Goal: Use online tool/utility: Use online tool/utility

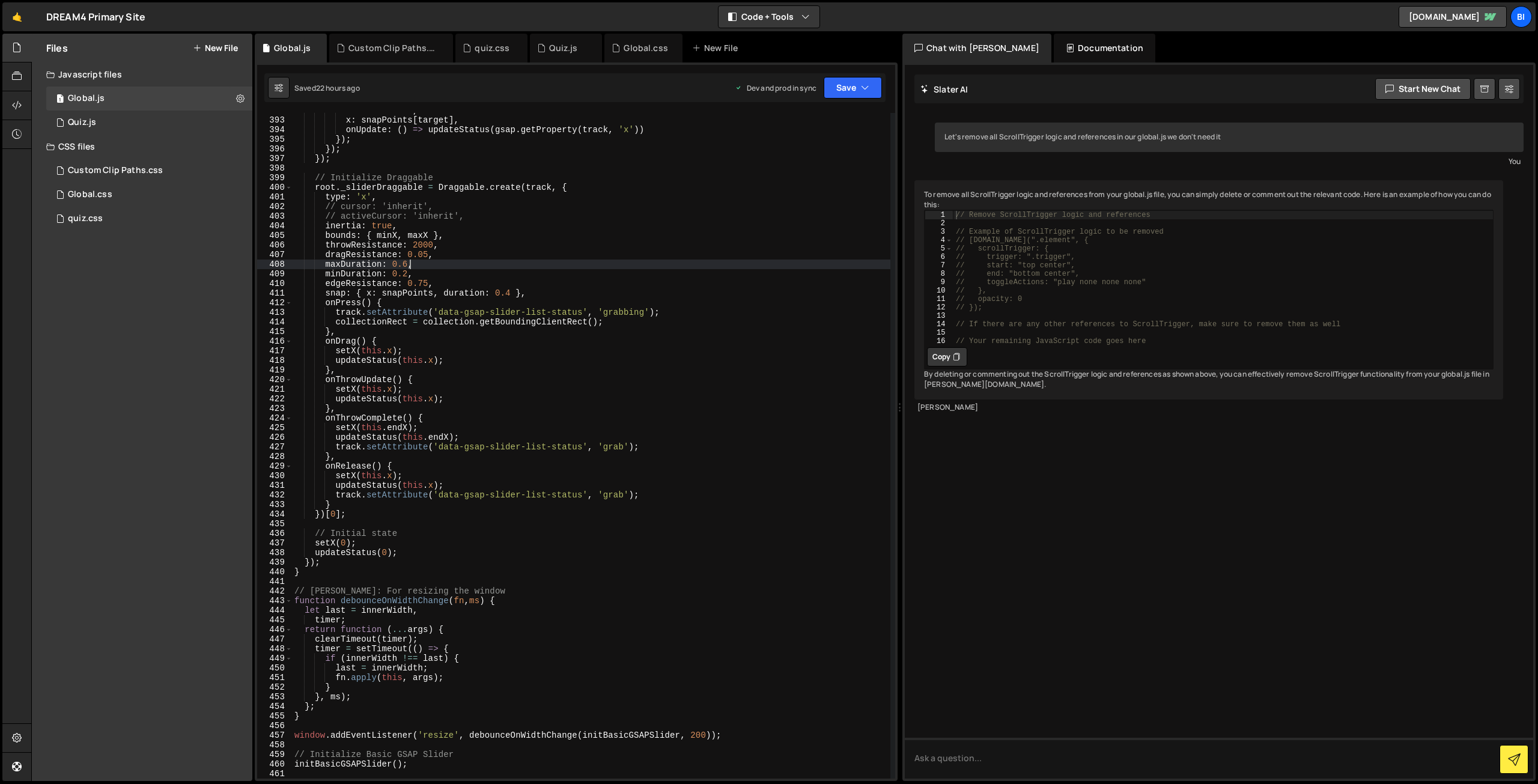
click at [505, 212] on div "duration : 0.4 , x : snapPoints [ target ] , onUpdate : ( ) => updateStatus ( g…" at bounding box center [591, 448] width 598 height 684
type textarea "// activeCursor: 'inherit',"
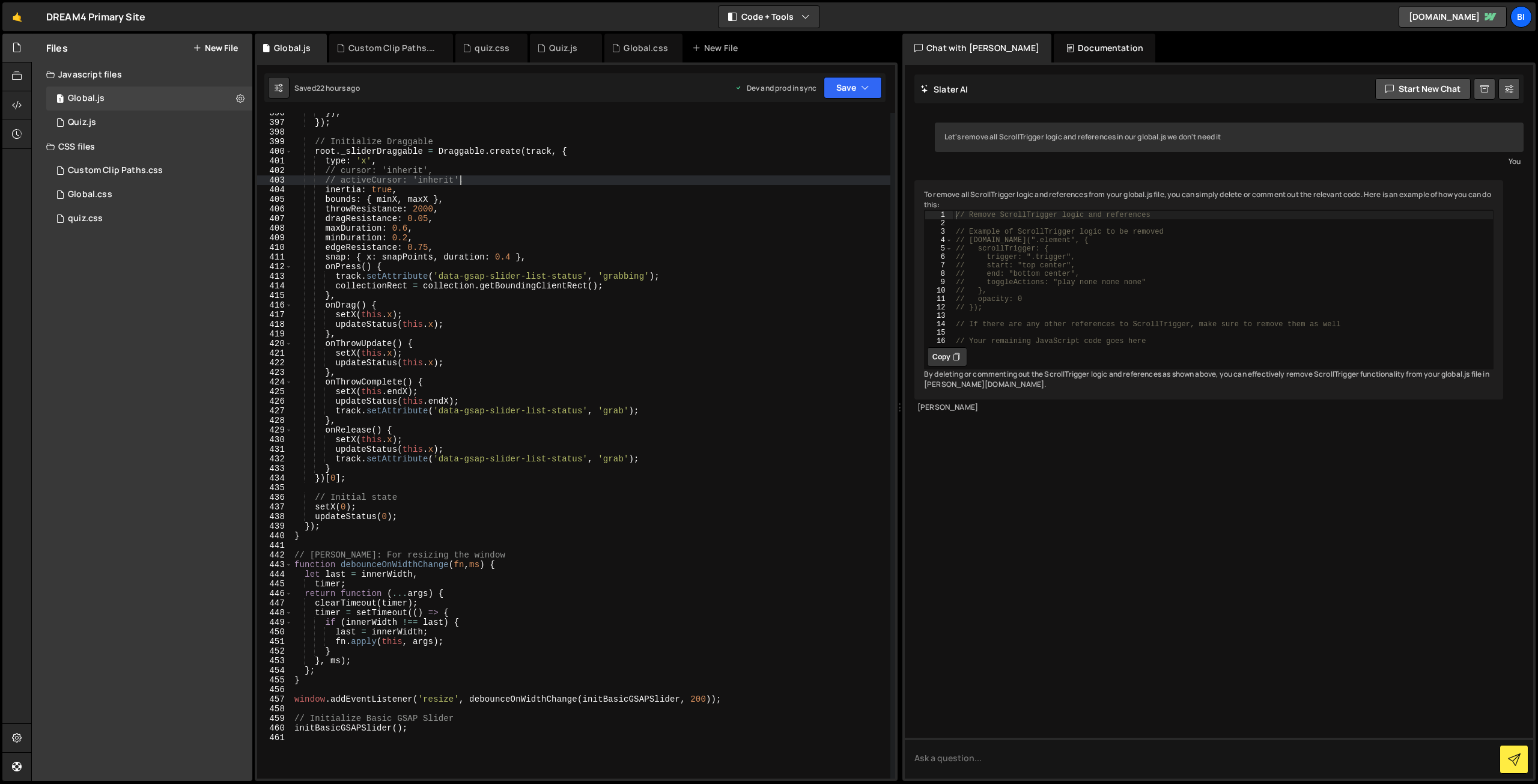
scroll to position [4092, 0]
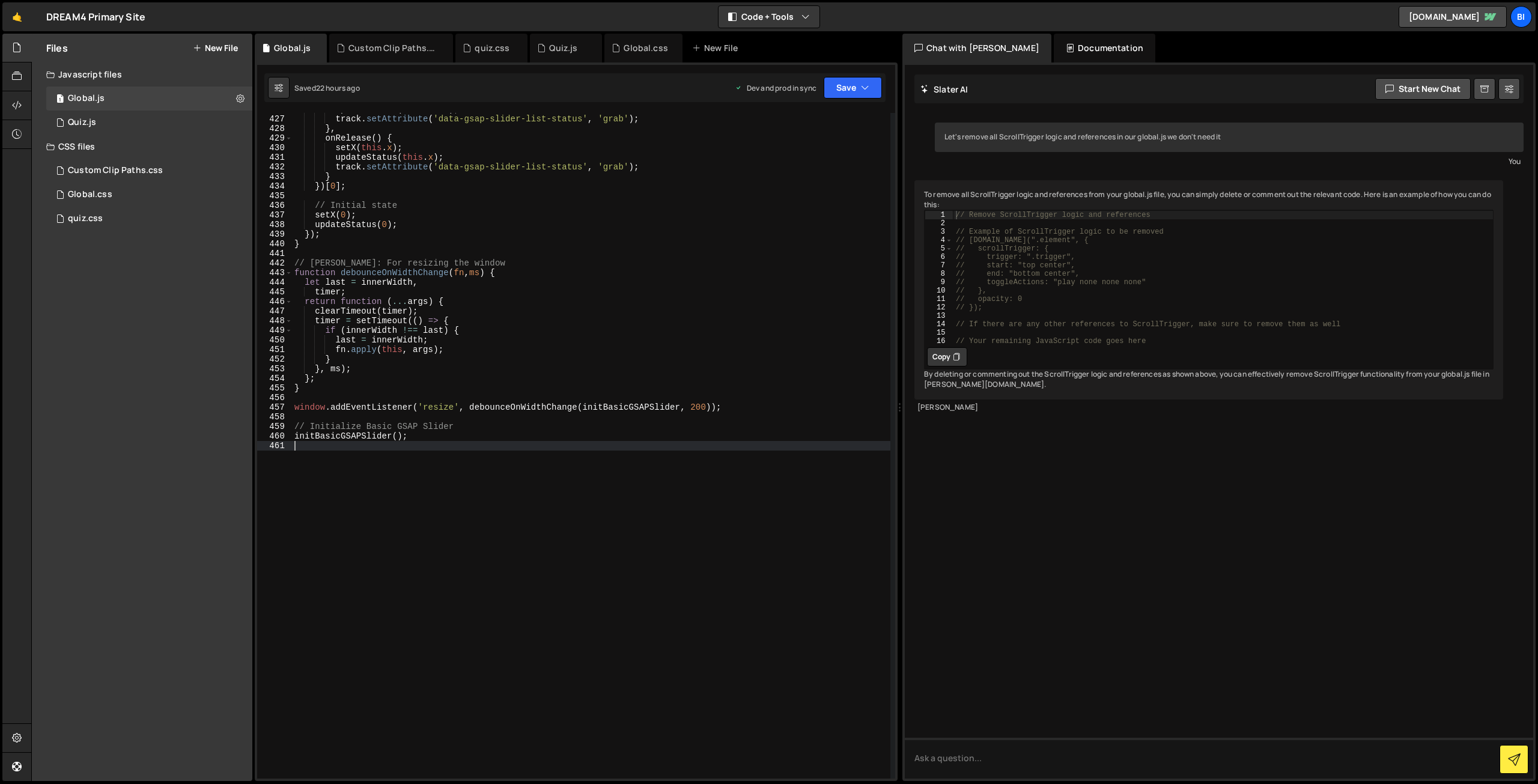
click at [396, 499] on div "updateStatus ( this . endX ) ; track . setAttribute ( 'data-gsap-slider-list-st…" at bounding box center [591, 446] width 598 height 684
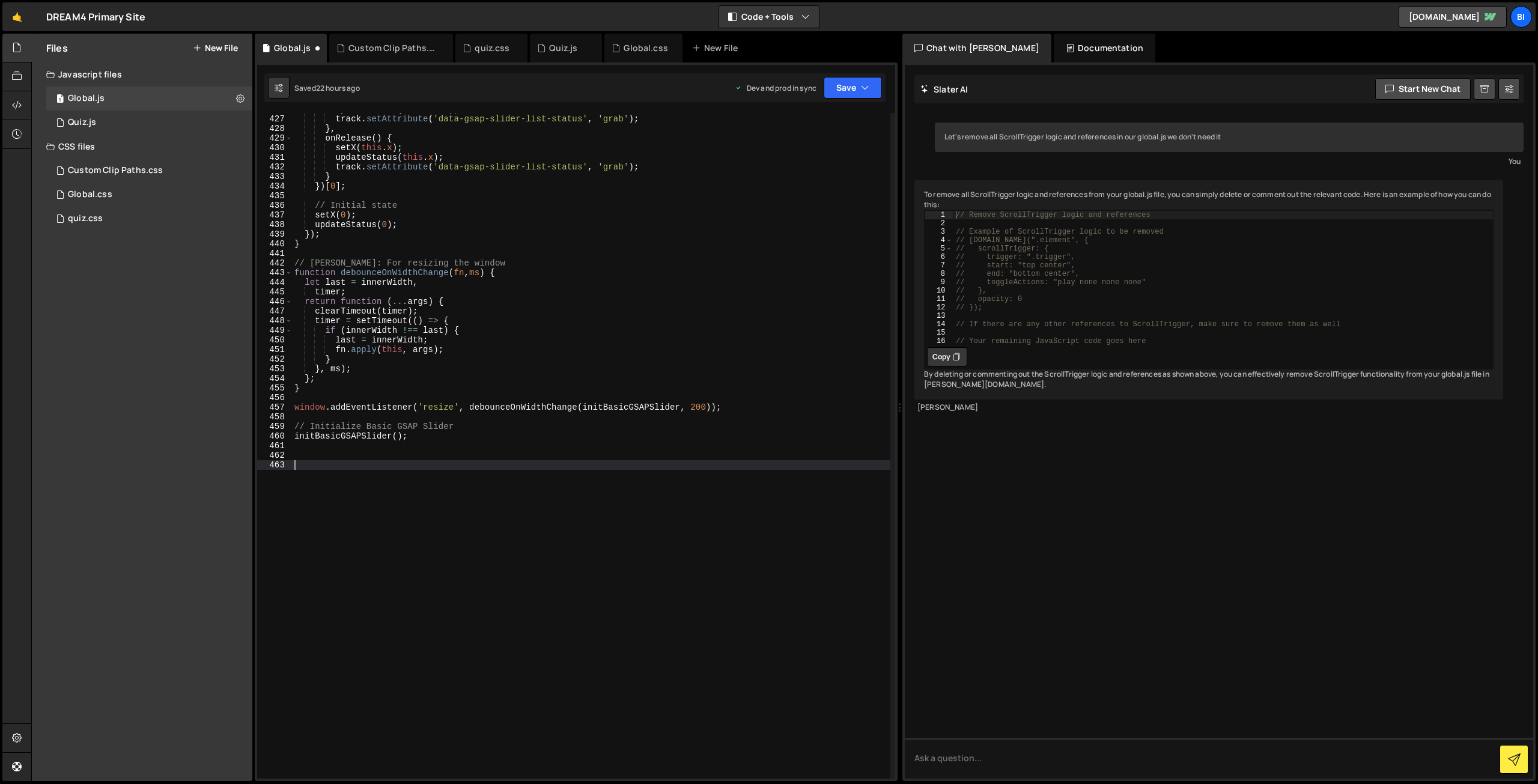
scroll to position [4610, 0]
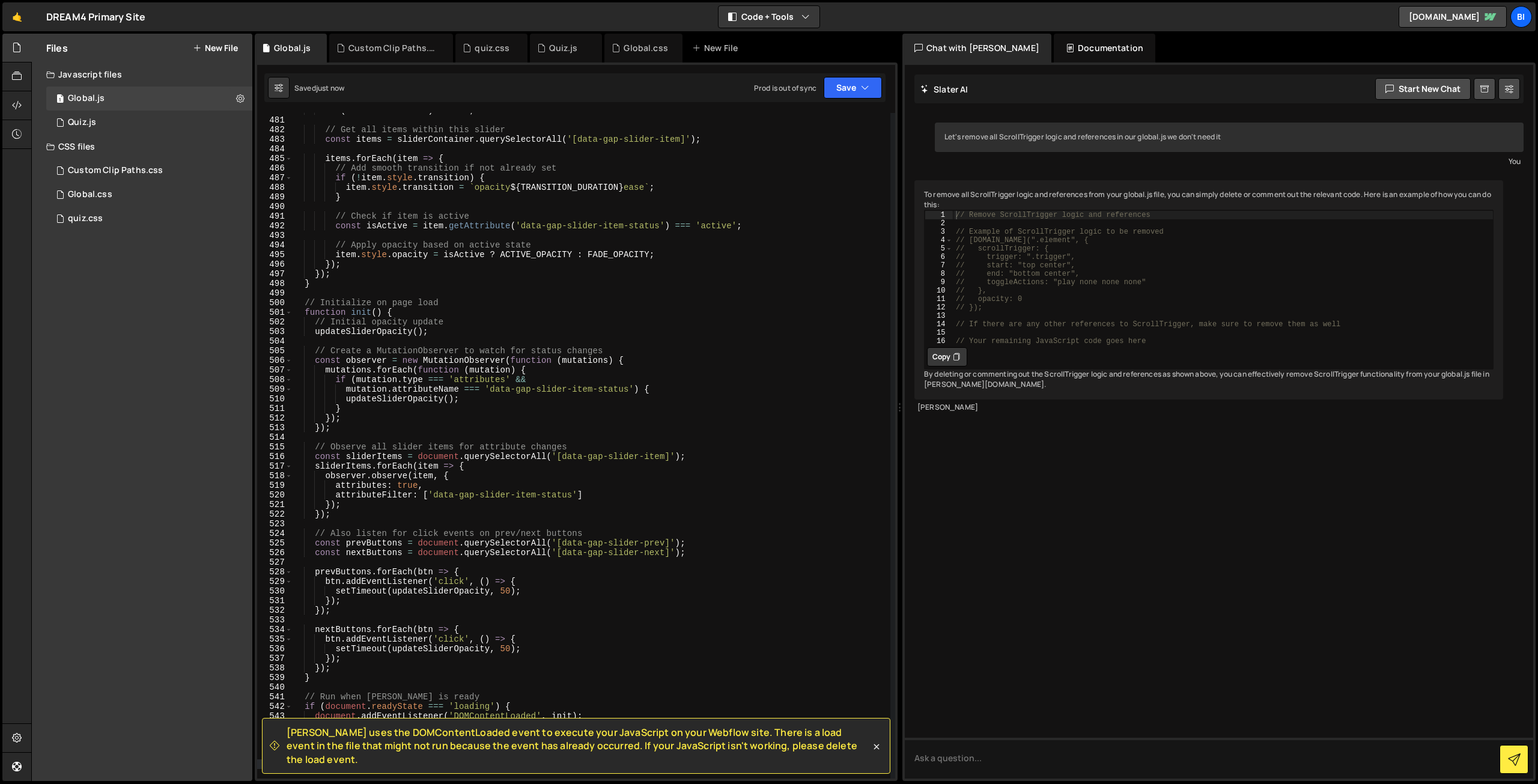
click at [506, 353] on div "if ( ! sliderContainer ) return ; // Get all items within this slider const ite…" at bounding box center [591, 448] width 598 height 684
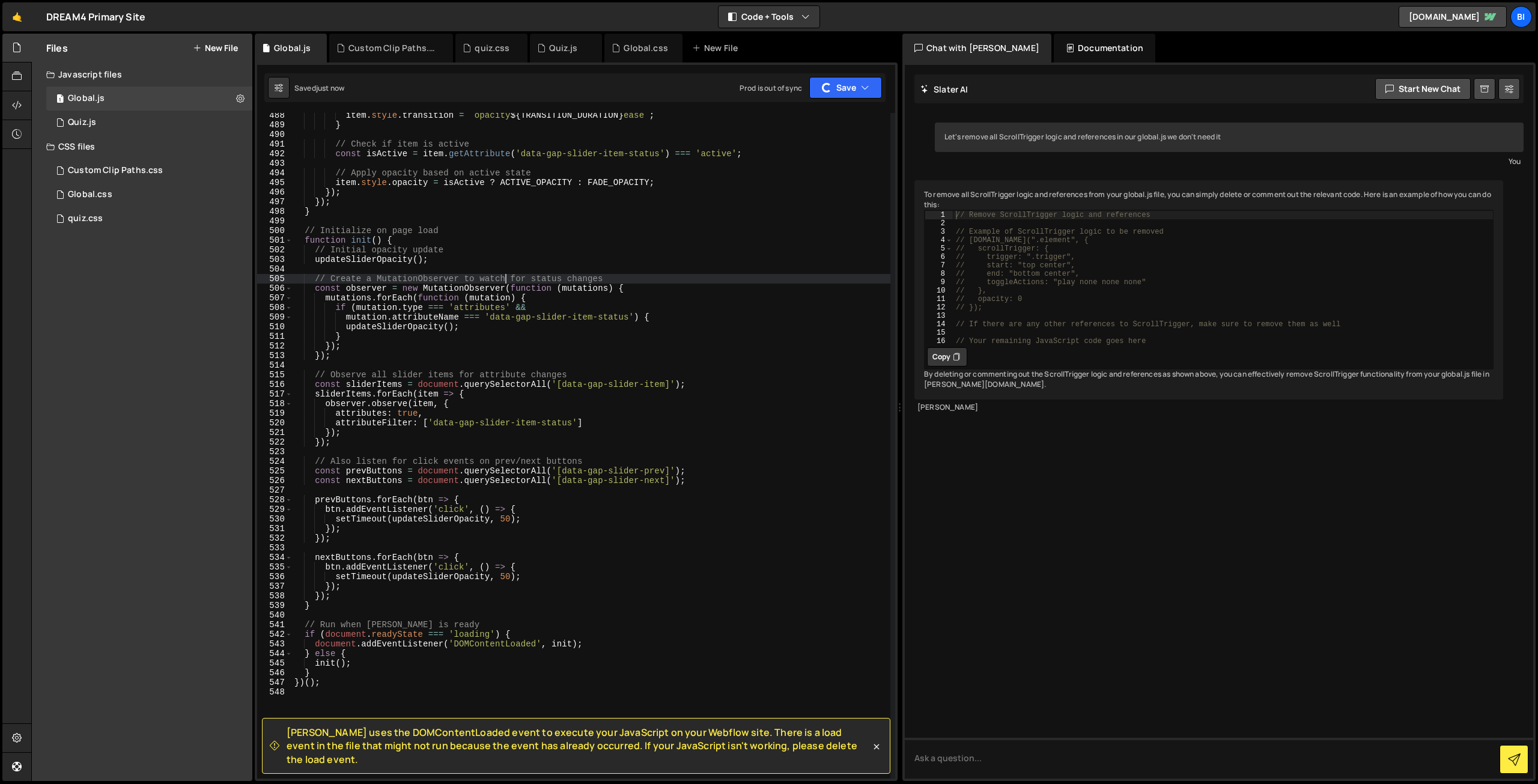
scroll to position [4754, 0]
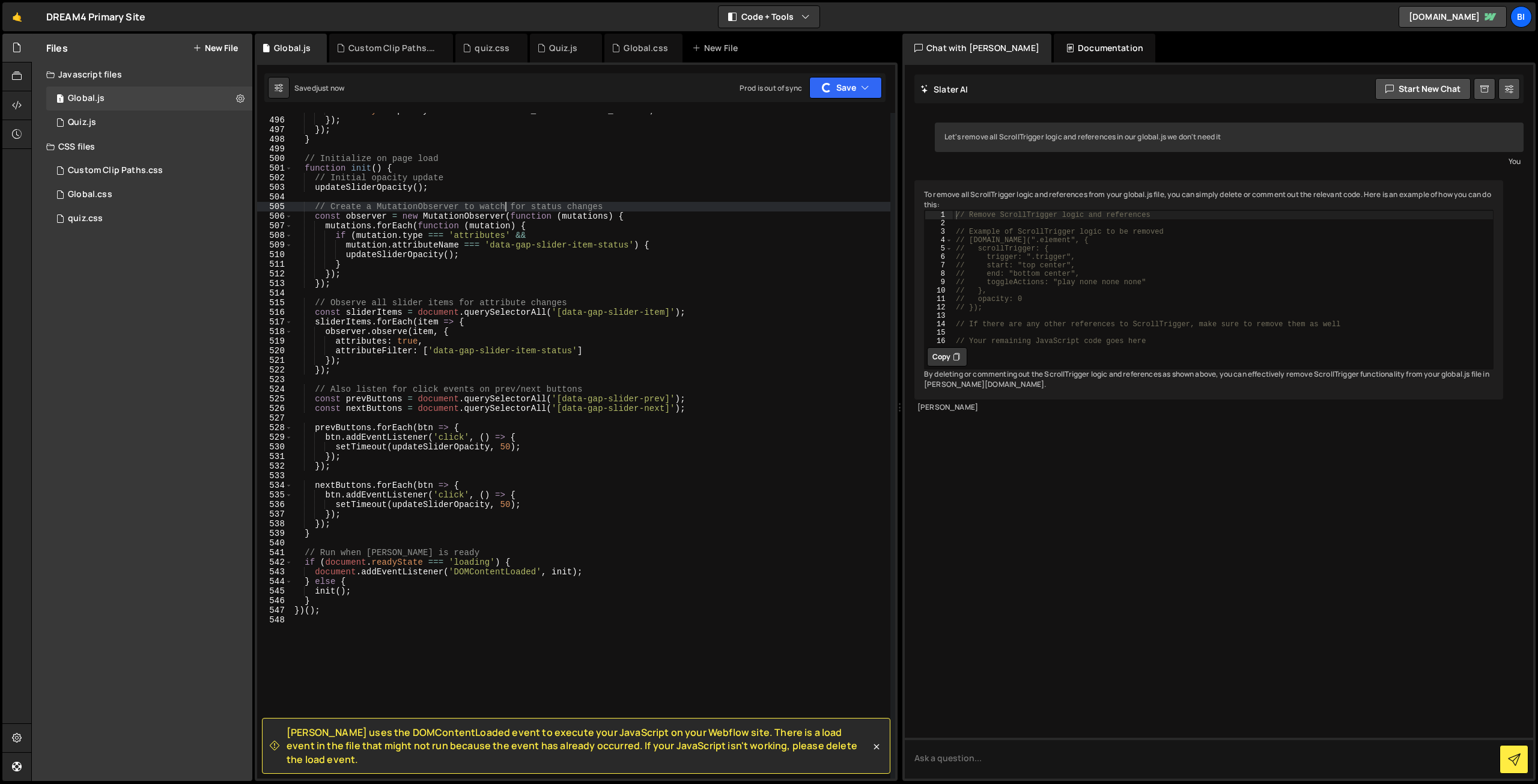
click at [344, 581] on div "item . style . opacity = isActive ? ACTIVE_OPACITY : FADE_OPACITY ; }) ; }) ; }…" at bounding box center [591, 448] width 598 height 684
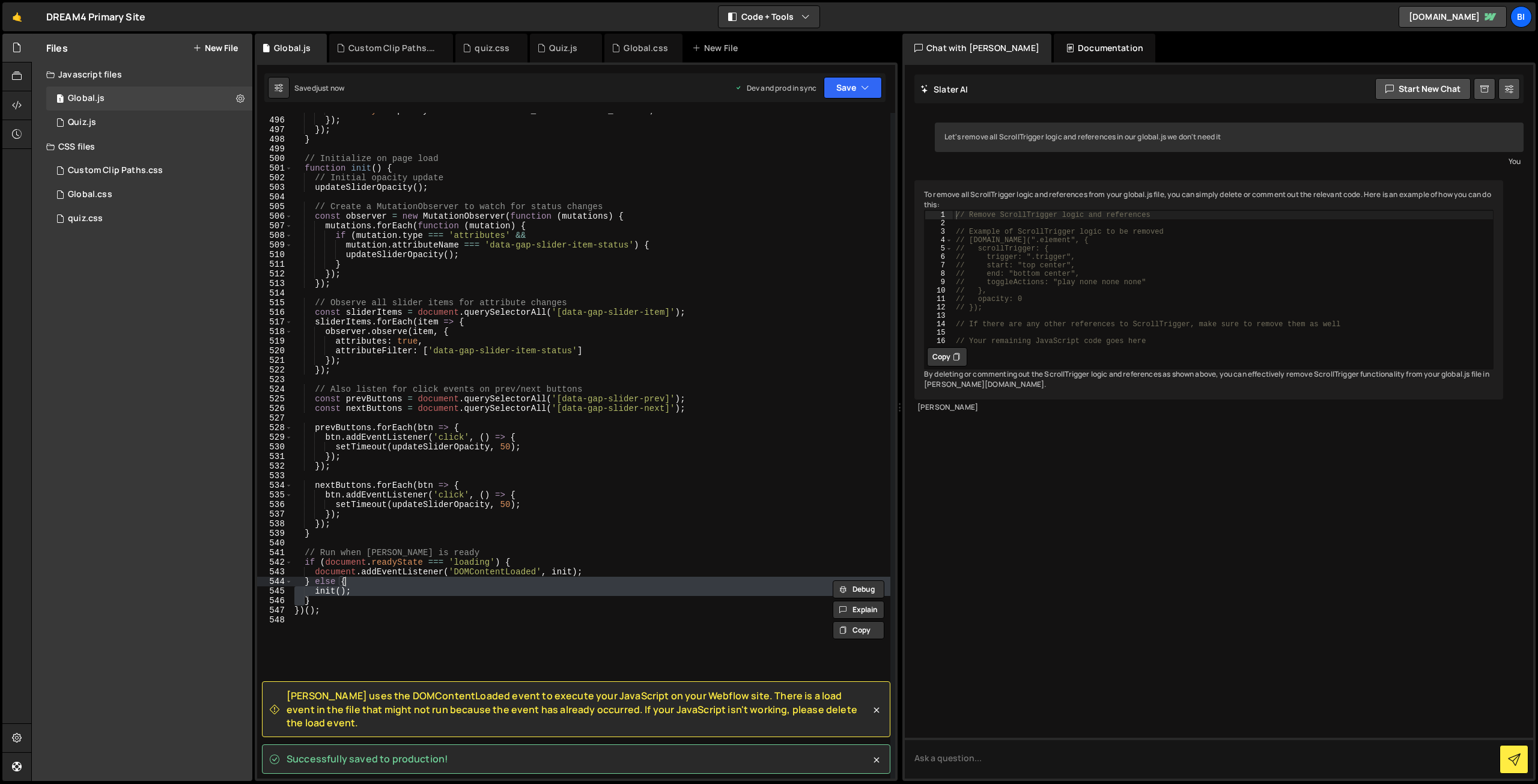
click at [344, 581] on div "item . style . opacity = isActive ? ACTIVE_OPACITY : FADE_OPACITY ; }) ; }) ; }…" at bounding box center [591, 448] width 598 height 684
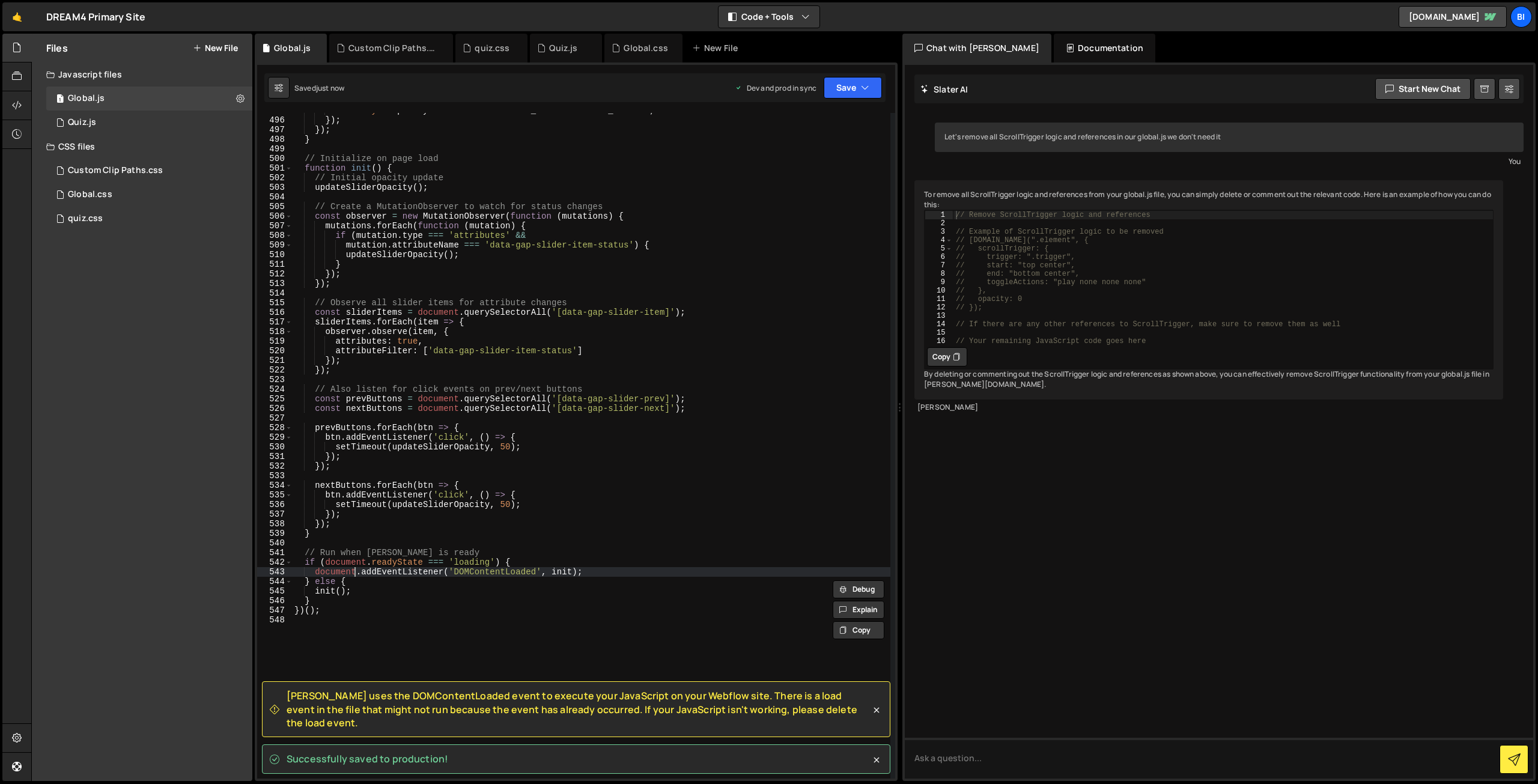
click at [353, 576] on div "item . style . opacity = isActive ? ACTIVE_OPACITY : FADE_OPACITY ; }) ; }) ; }…" at bounding box center [591, 448] width 598 height 684
click at [339, 603] on div "item . style . opacity = isActive ? ACTIVE_OPACITY : FADE_OPACITY ; }) ; }) ; }…" at bounding box center [591, 448] width 598 height 684
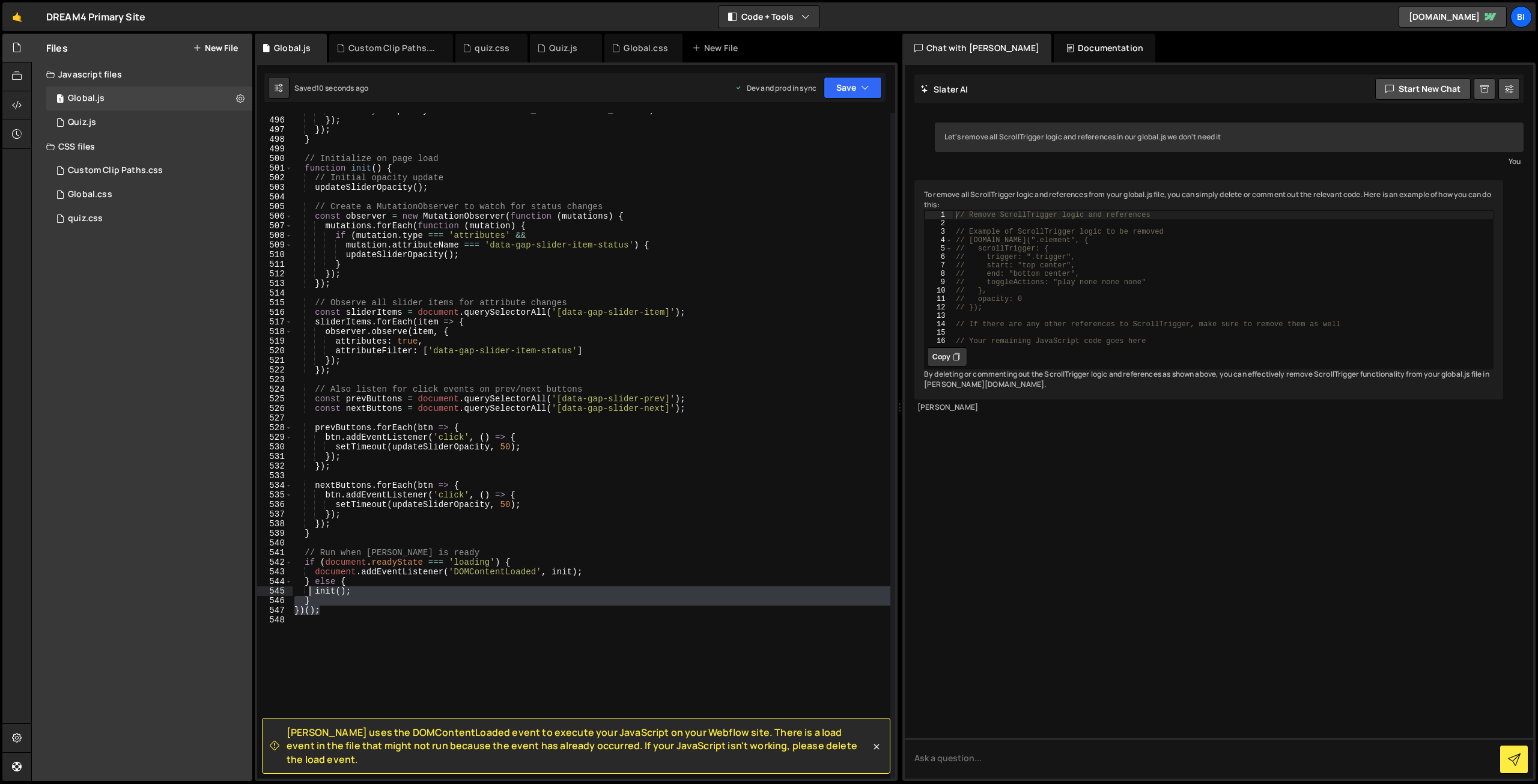
drag, startPoint x: 341, startPoint y: 609, endPoint x: 309, endPoint y: 595, distance: 34.9
click at [309, 595] on div "item . style . opacity = isActive ? ACTIVE_OPACITY : FADE_OPACITY ; }) ; }) ; }…" at bounding box center [591, 448] width 598 height 684
click at [323, 603] on div "item . style . opacity = isActive ? ACTIVE_OPACITY : FADE_OPACITY ; }) ; }) ; }…" at bounding box center [591, 446] width 598 height 666
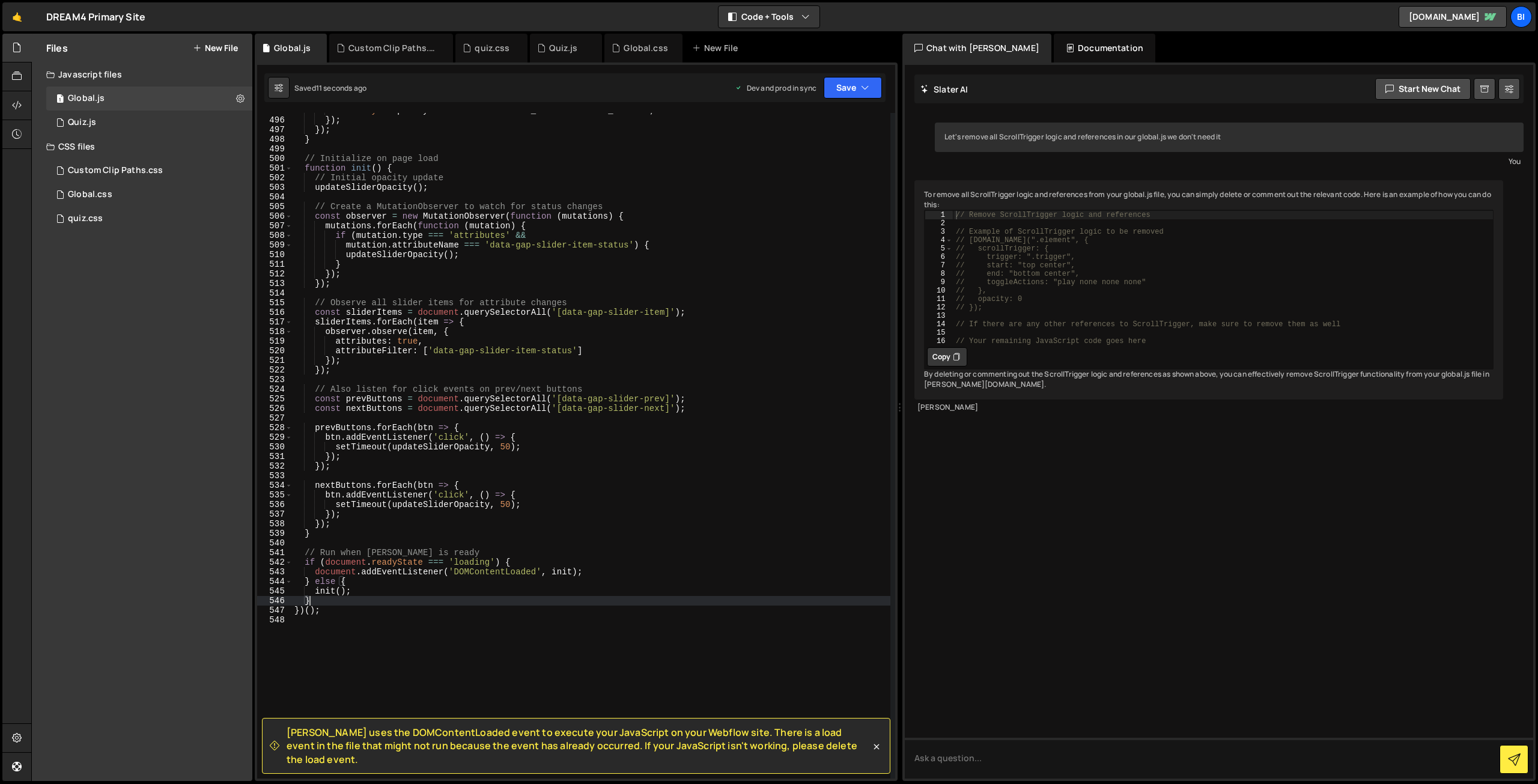
click at [520, 562] on div "item . style . opacity = isActive ? ACTIVE_OPACITY : FADE_OPACITY ; }) ; }) ; }…" at bounding box center [591, 448] width 598 height 684
click at [329, 598] on div "item . style . opacity = isActive ? ACTIVE_OPACITY : FADE_OPACITY ; }) ; }) ; }…" at bounding box center [591, 448] width 598 height 684
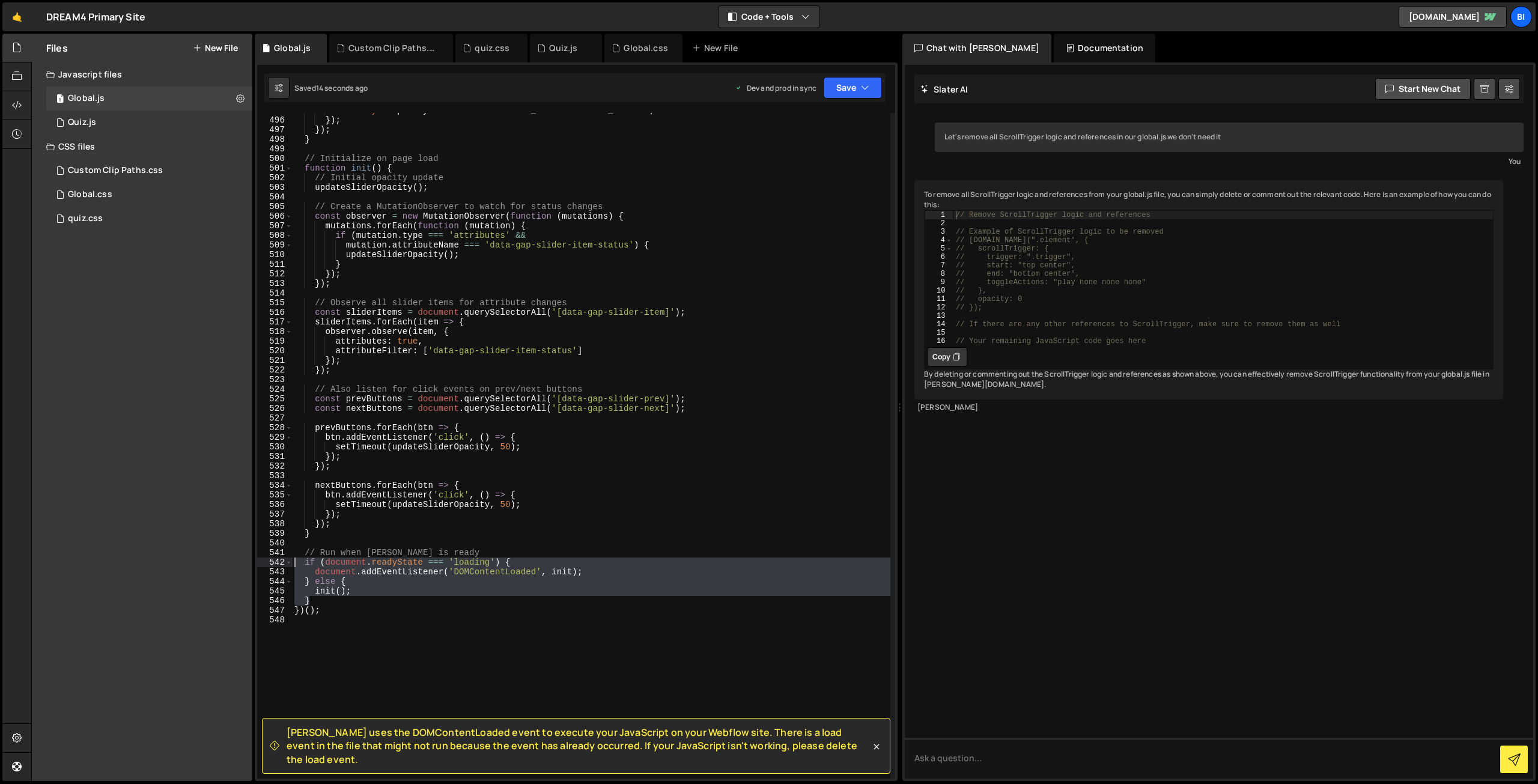
drag, startPoint x: 337, startPoint y: 600, endPoint x: 275, endPoint y: 563, distance: 72.2
click at [275, 563] on div "} 495 496 497 498 499 500 501 502 503 504 505 506 507 508 509 510 511 512 513 5…" at bounding box center [576, 446] width 638 height 666
type textarea "if (document.readyState === 'loading') { document.addEventListener('DOMContentL…"
paste textarea
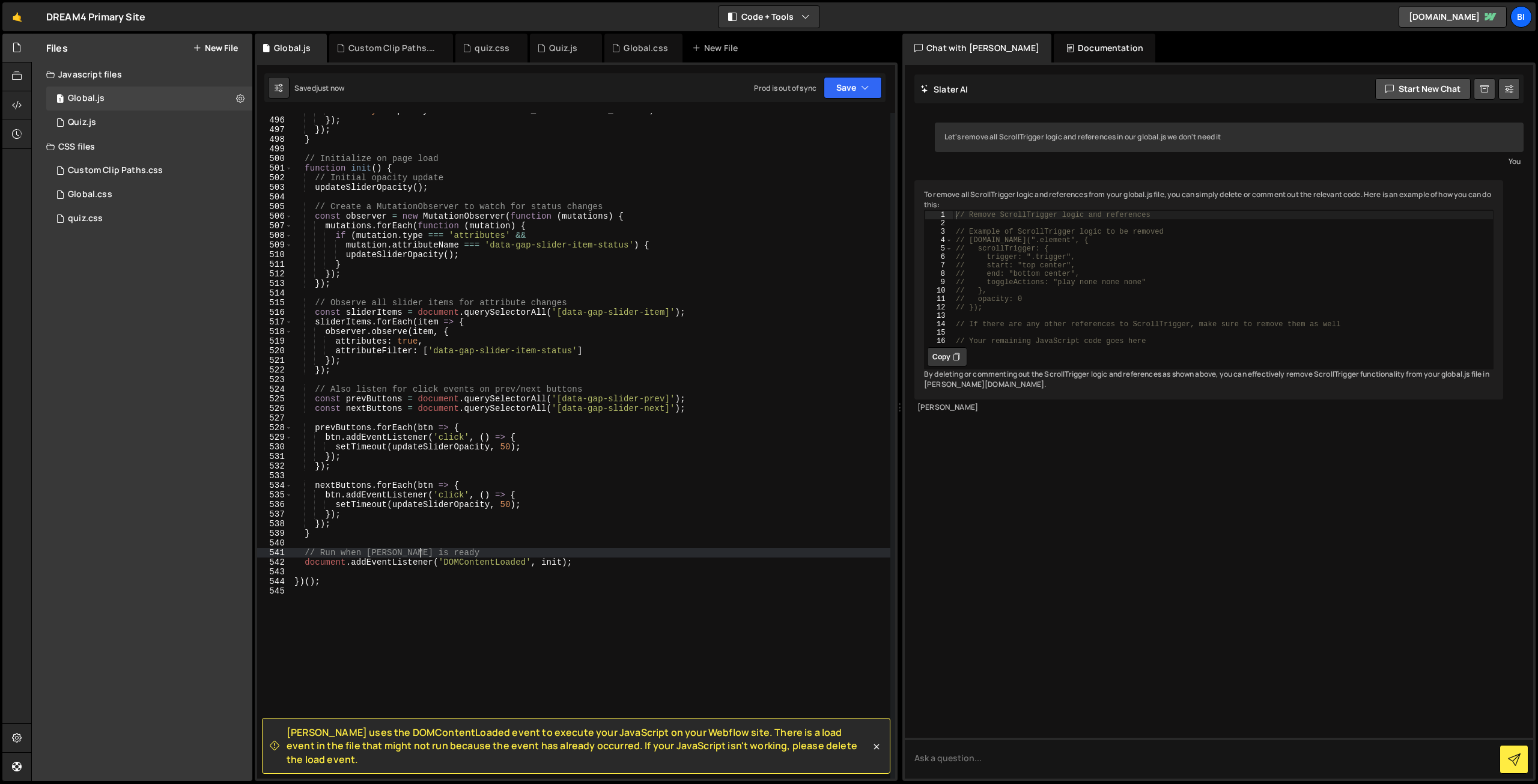
click at [422, 551] on div "item . style . opacity = isActive ? ACTIVE_OPACITY : FADE_OPACITY ; }) ; }) ; }…" at bounding box center [591, 448] width 598 height 684
type textarea "// Run when [PERSON_NAME] is ready"
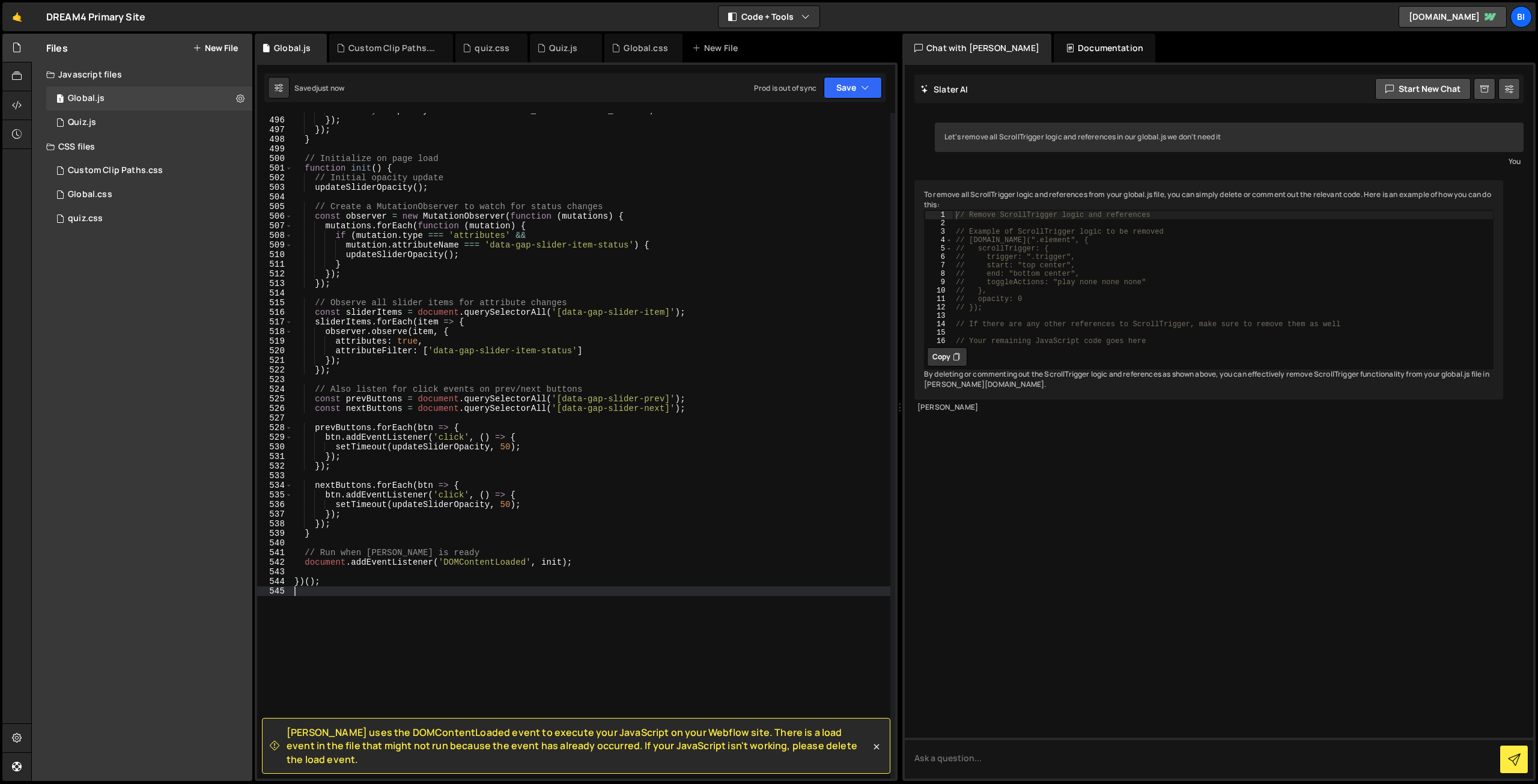
click at [515, 592] on div "item . style . opacity = isActive ? ACTIVE_OPACITY : FADE_OPACITY ; }) ; }) ; }…" at bounding box center [591, 448] width 598 height 684
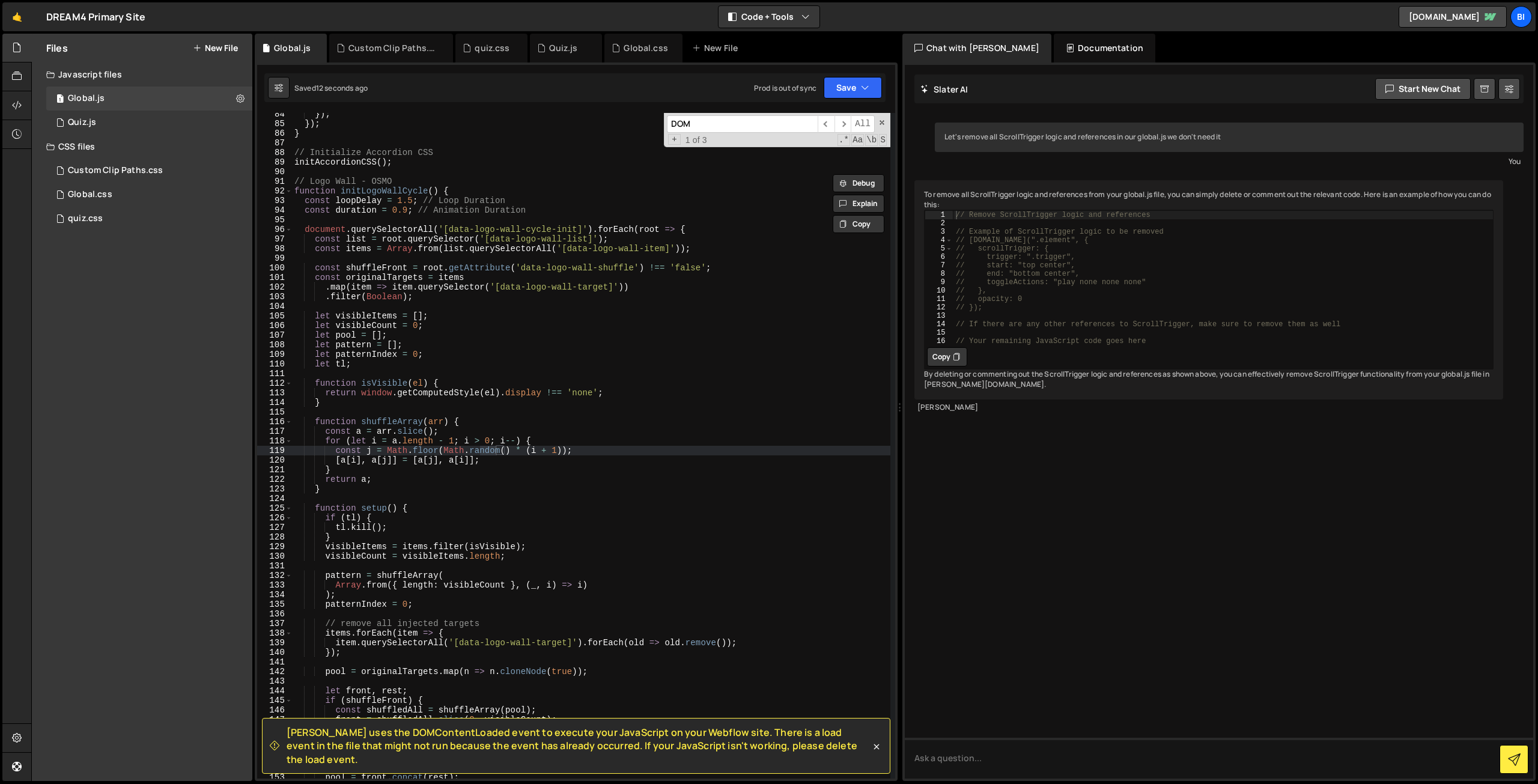
scroll to position [4866, 0]
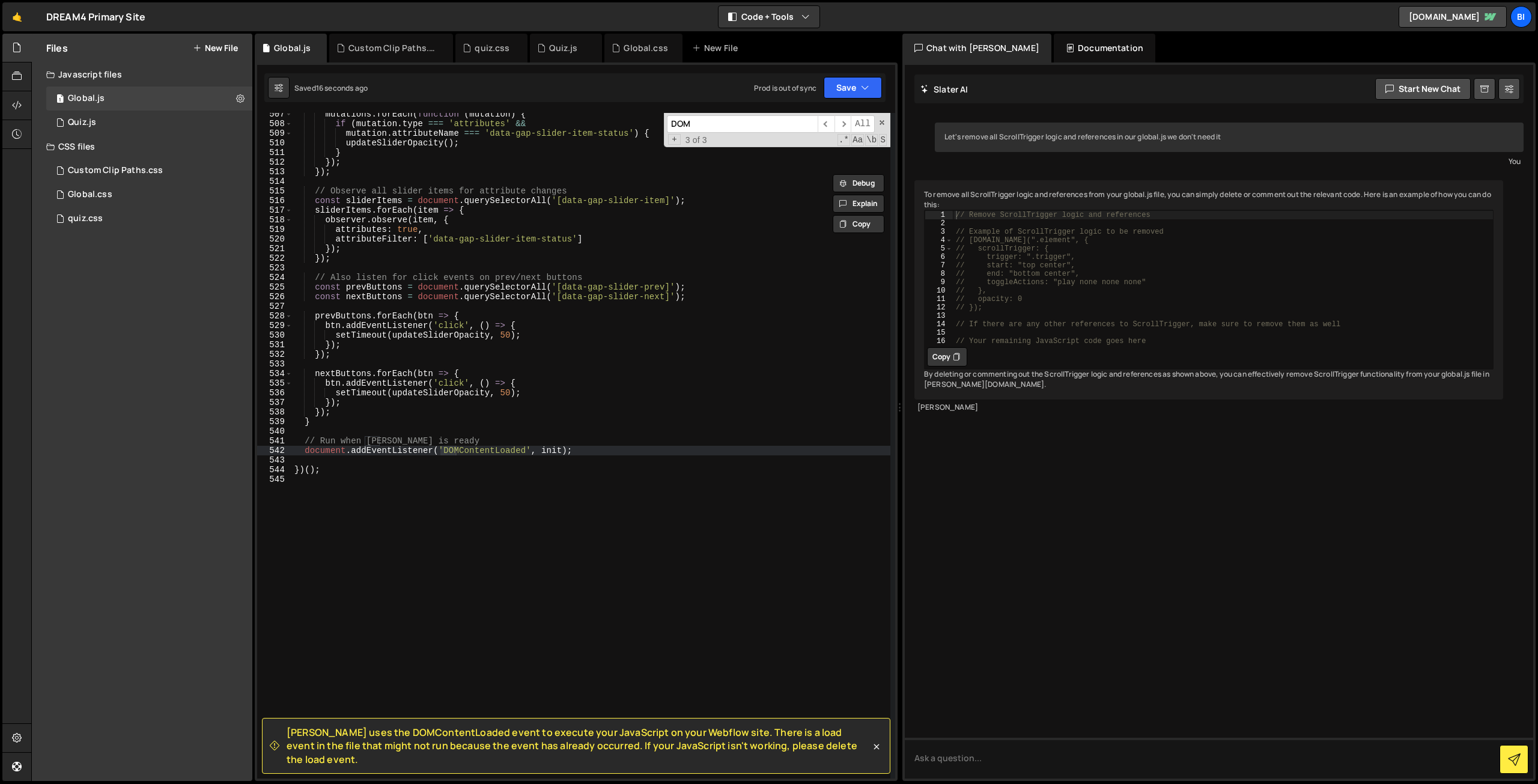
type input "DOM"
drag, startPoint x: 535, startPoint y: 451, endPoint x: 308, endPoint y: 451, distance: 227.0
click at [308, 451] on div "mutations . forEach ( function ( mutation ) { if ( mutation . type === 'attribu…" at bounding box center [591, 451] width 598 height 684
click at [377, 448] on div "mutations . forEach ( function ( mutation ) { if ( mutation . type === 'attribu…" at bounding box center [591, 446] width 598 height 666
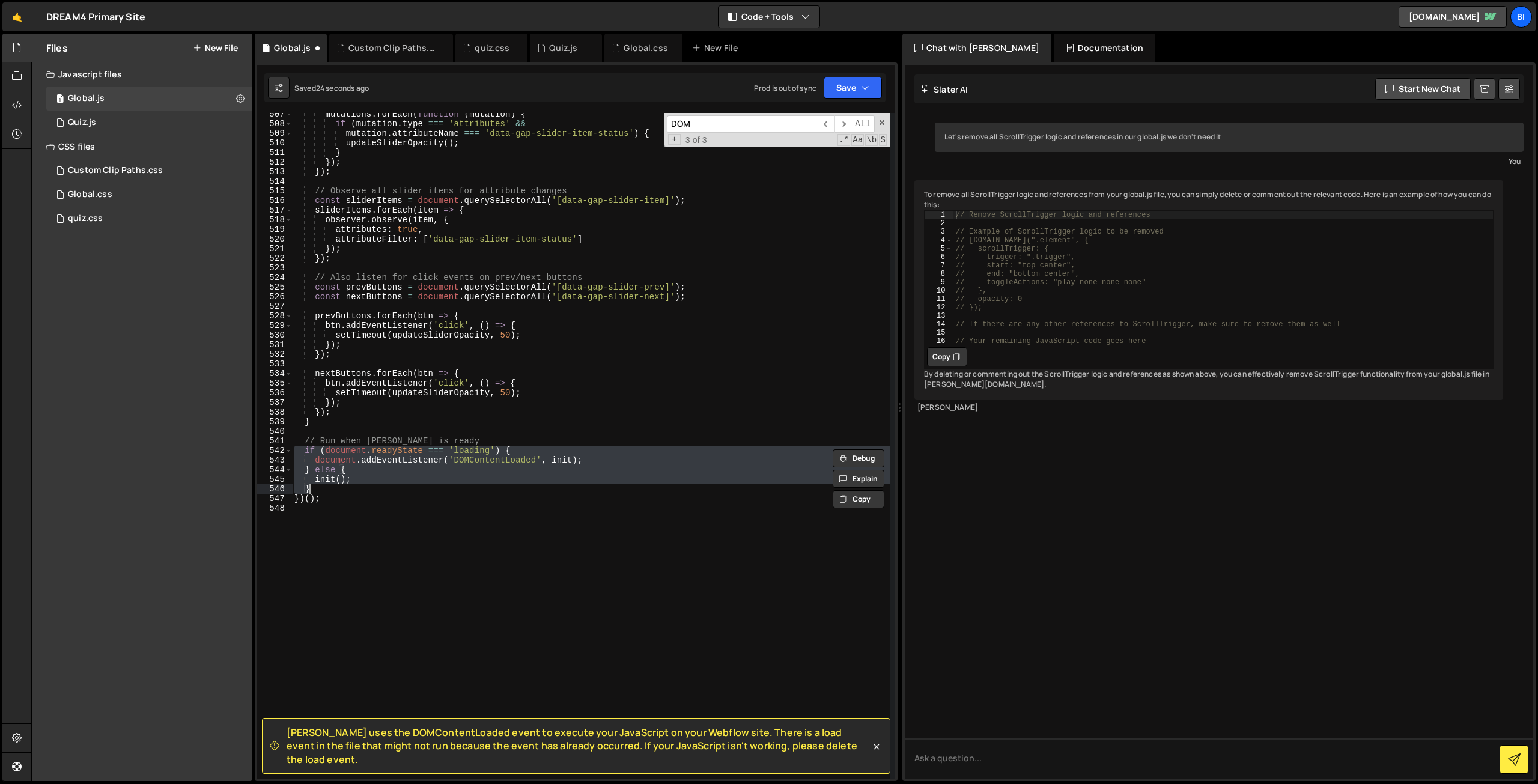
click at [372, 475] on div "mutations . forEach ( function ( mutation ) { if ( mutation . type === 'attribu…" at bounding box center [591, 446] width 598 height 666
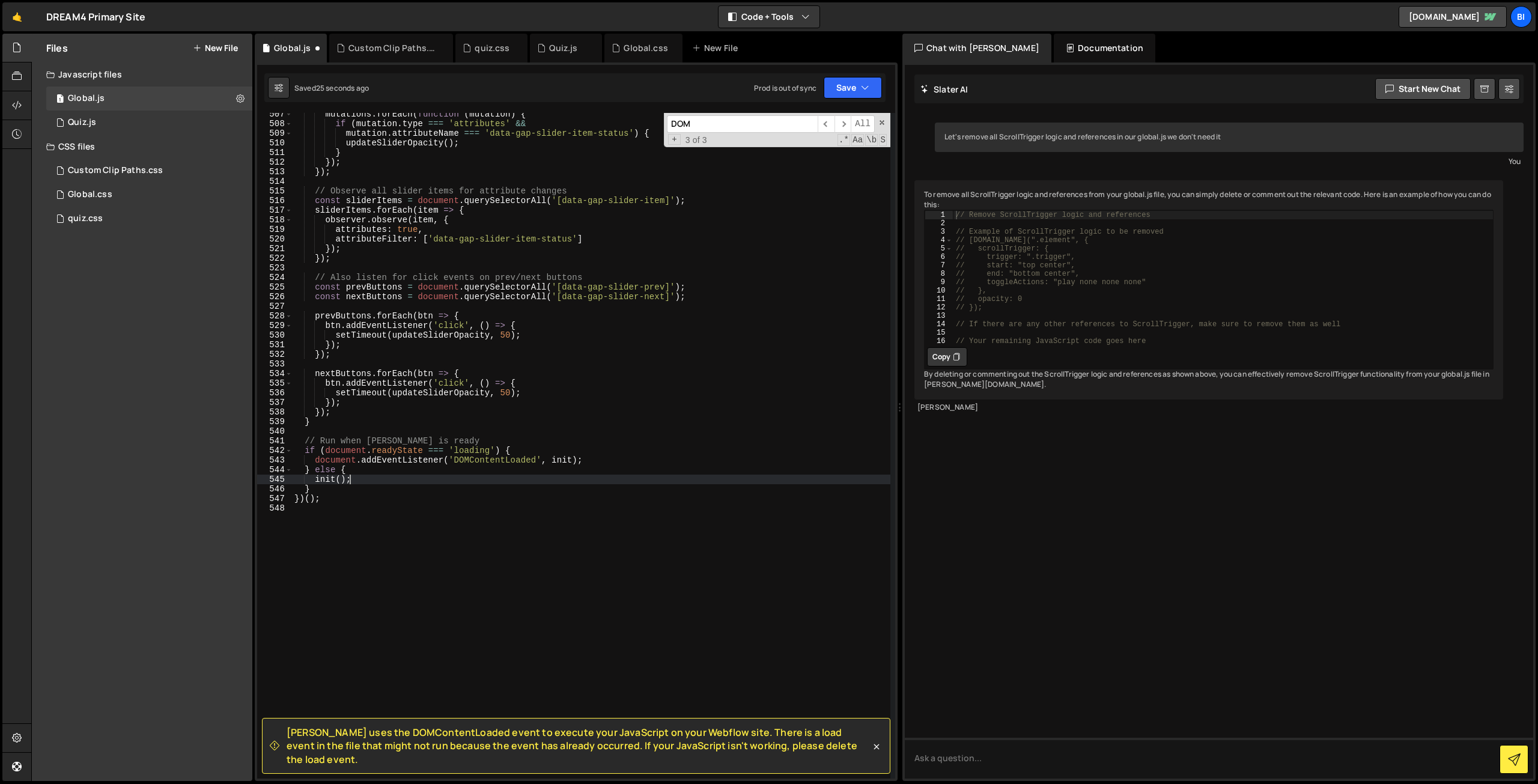
click at [350, 466] on div "mutations . forEach ( function ( mutation ) { if ( mutation . type === 'attribu…" at bounding box center [591, 451] width 598 height 684
drag, startPoint x: 360, startPoint y: 465, endPoint x: 283, endPoint y: 448, distance: 78.9
click at [283, 448] on div "} else { 507 508 509 510 511 512 513 514 515 516 517 518 519 520 521 522 523 52…" at bounding box center [576, 446] width 638 height 666
type textarea "if (document.readyState === 'loading') { document.addEventListener('DOMContentL…"
type textarea "}"
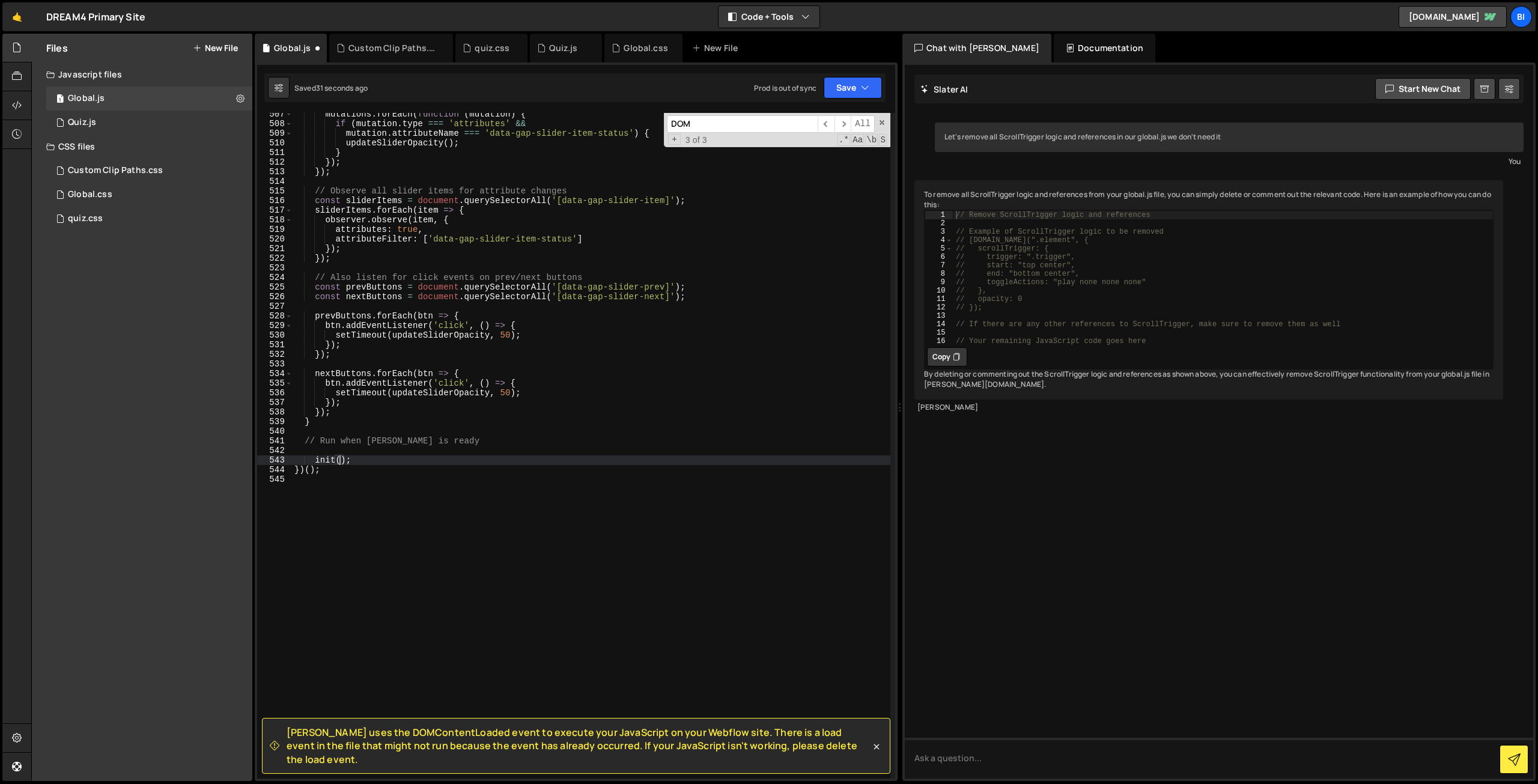
type textarea "init();"
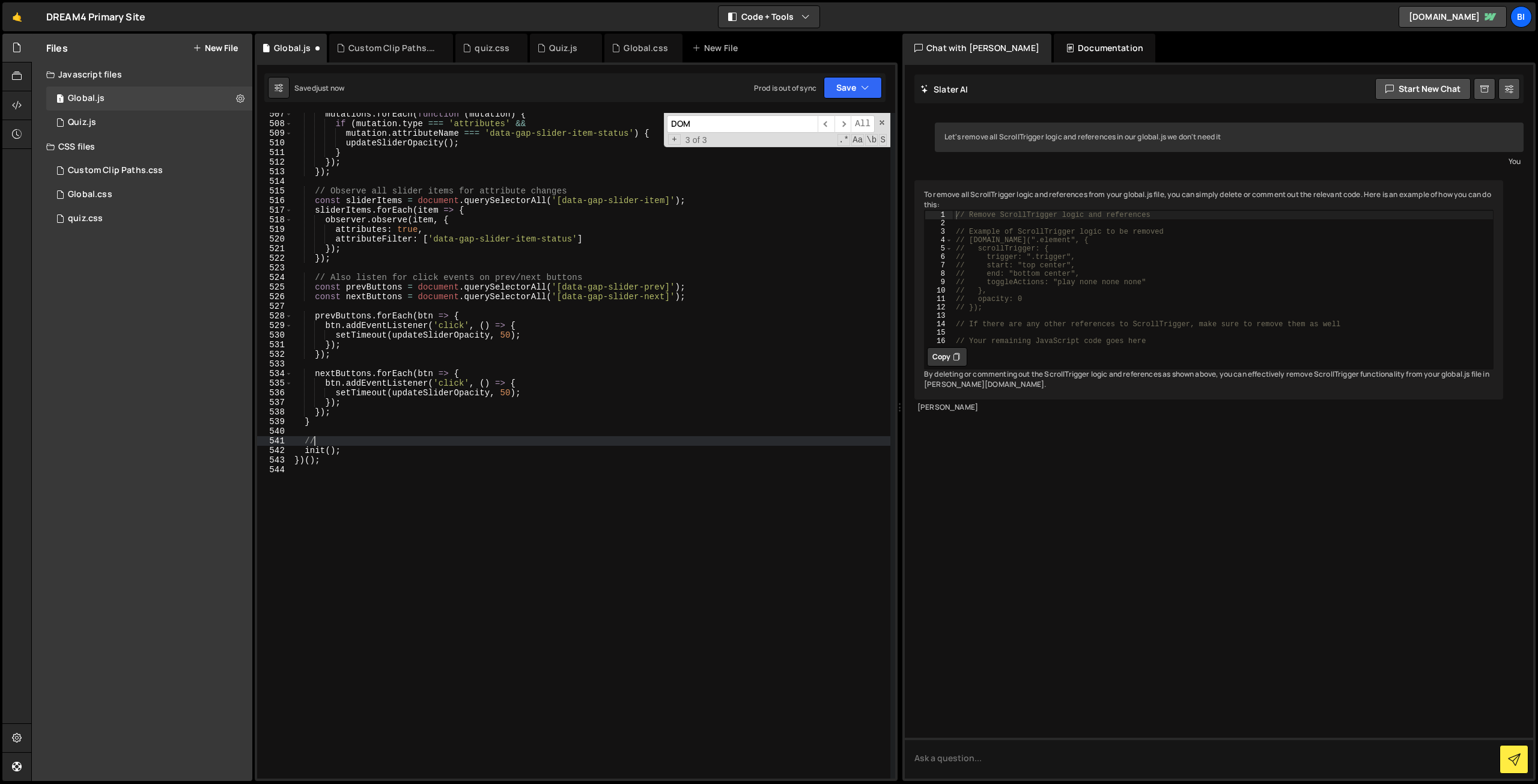
type textarea "/"
click at [884, 118] on span at bounding box center [881, 122] width 8 height 8
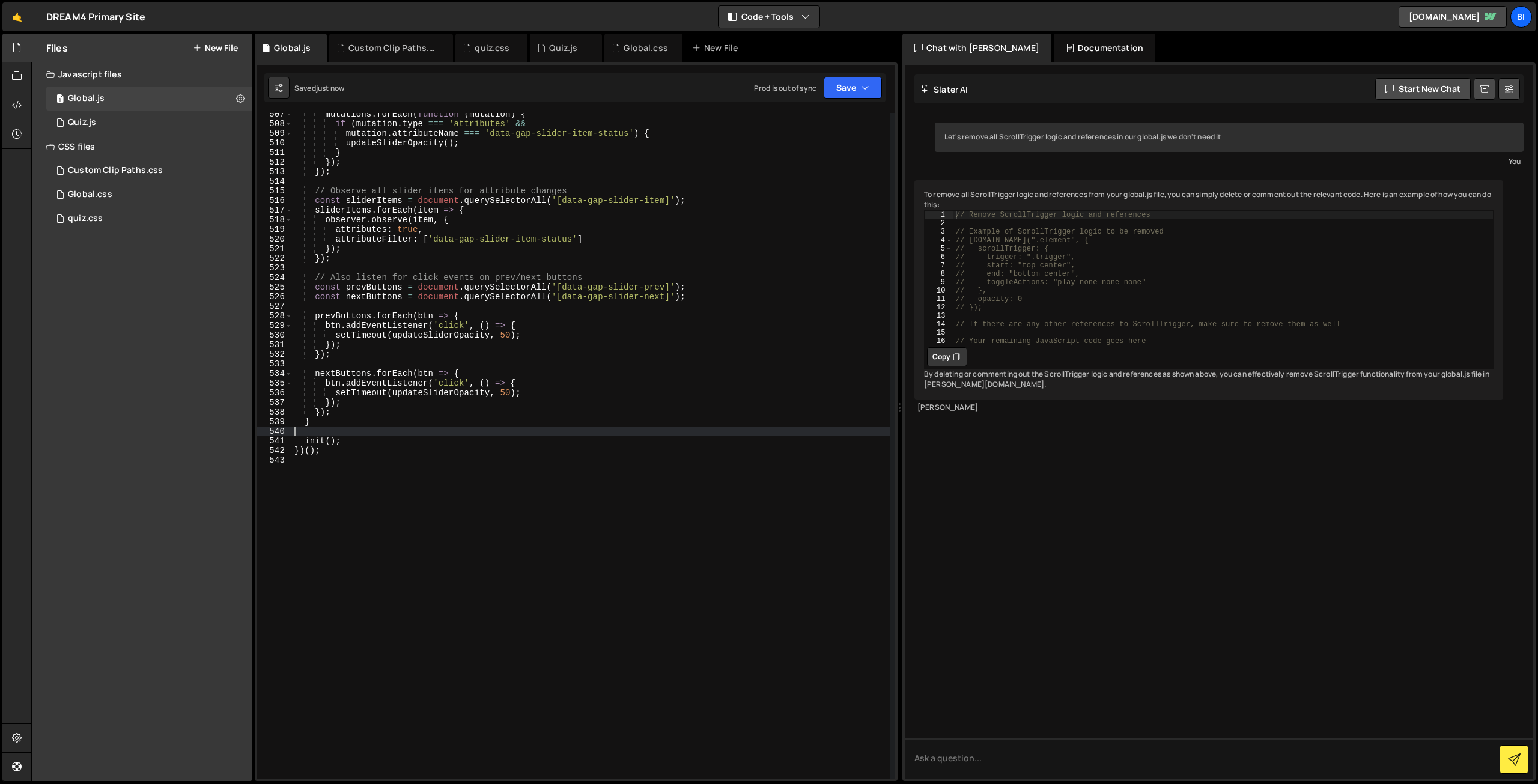
click at [628, 234] on div "mutations . forEach ( function ( mutation ) { if ( mutation . type === 'attribu…" at bounding box center [591, 451] width 598 height 684
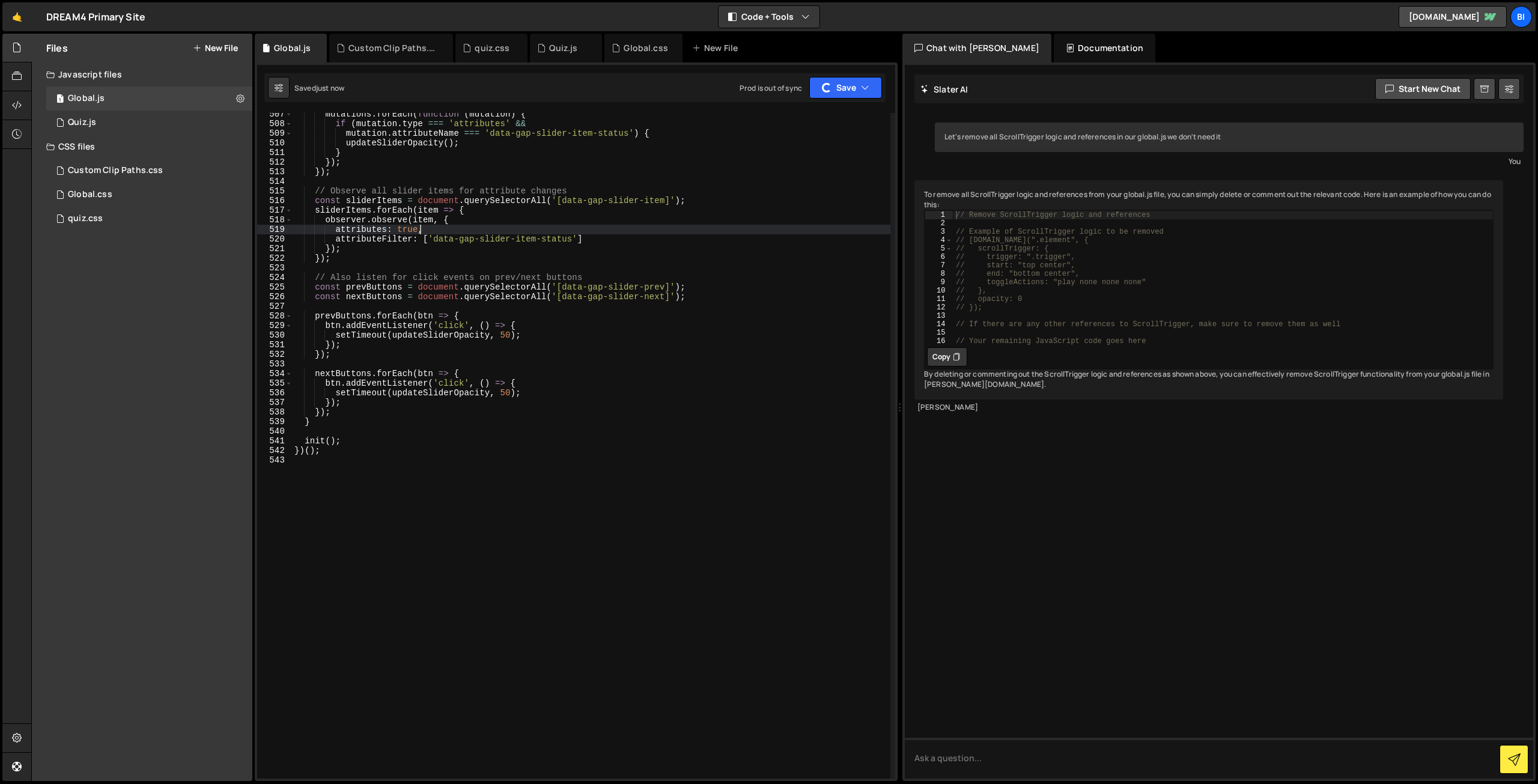
click at [614, 235] on div "mutations . forEach ( function ( mutation ) { if ( mutation . type === 'attribu…" at bounding box center [591, 451] width 598 height 684
type textarea "attributeFilter: ['data-gap-slider-item-status']"
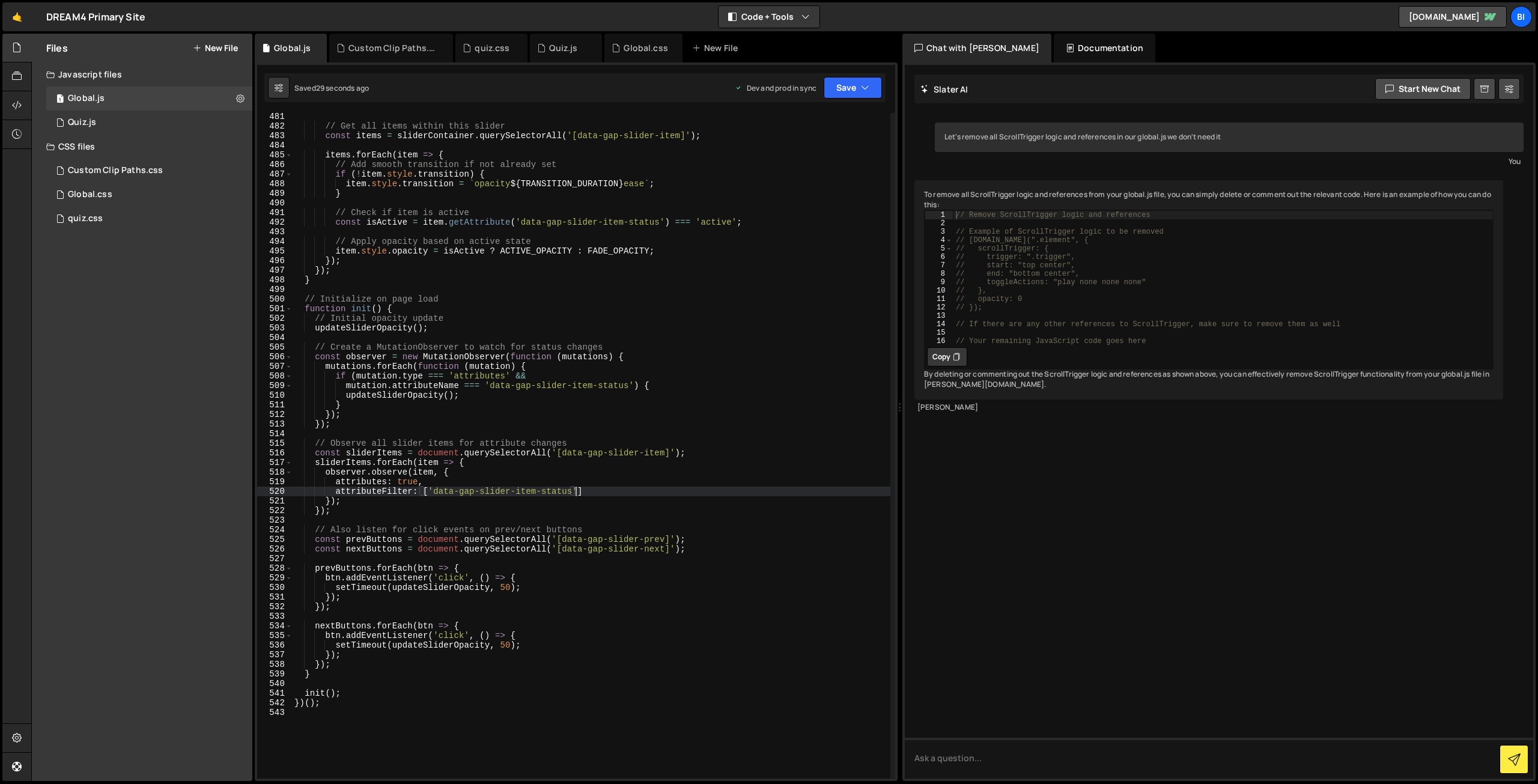
scroll to position [4722, 0]
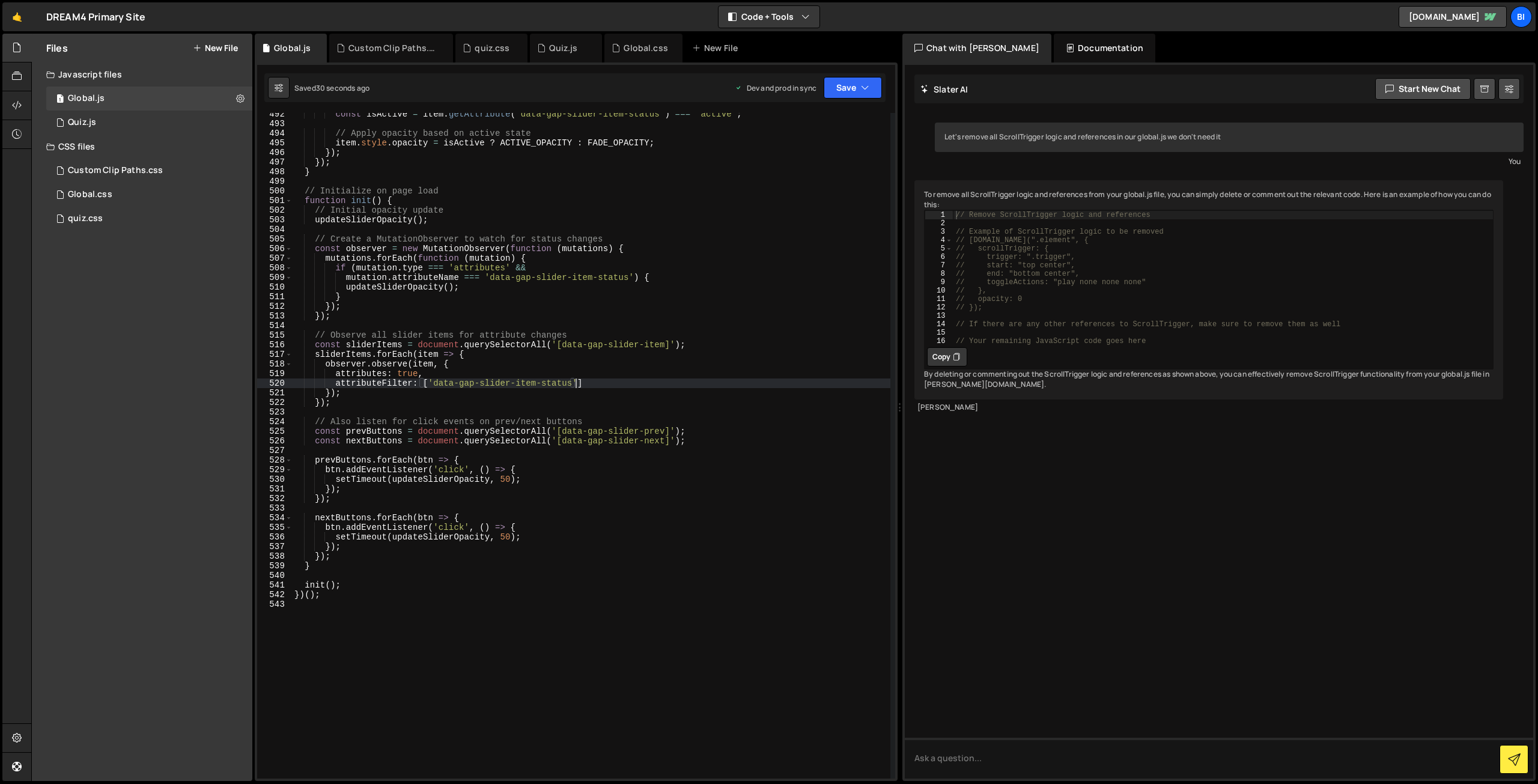
click at [388, 705] on div "const isActive = item . getAttribute ( 'data-gap-slider-item-status' ) === 'act…" at bounding box center [591, 451] width 598 height 684
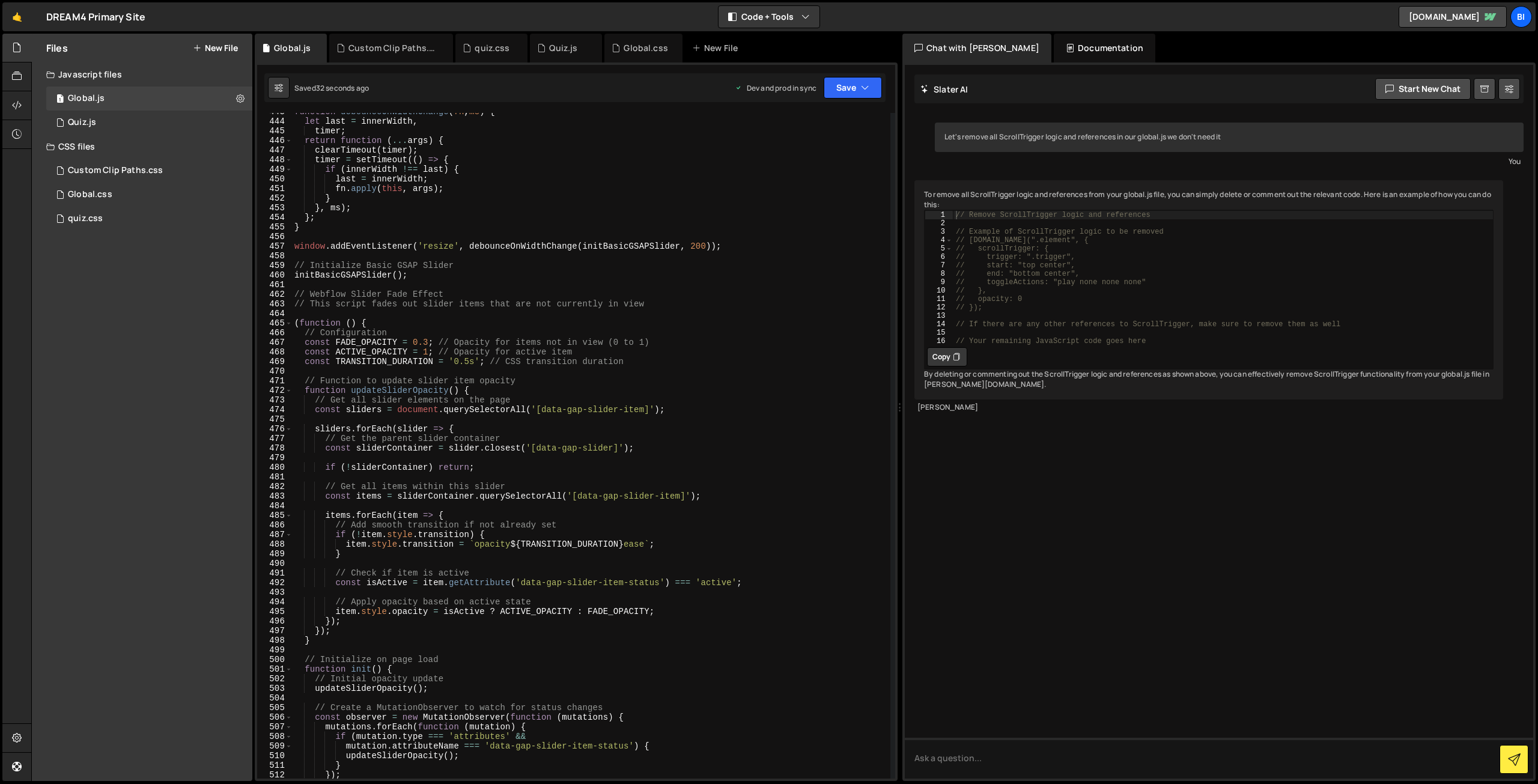
scroll to position [4181, 0]
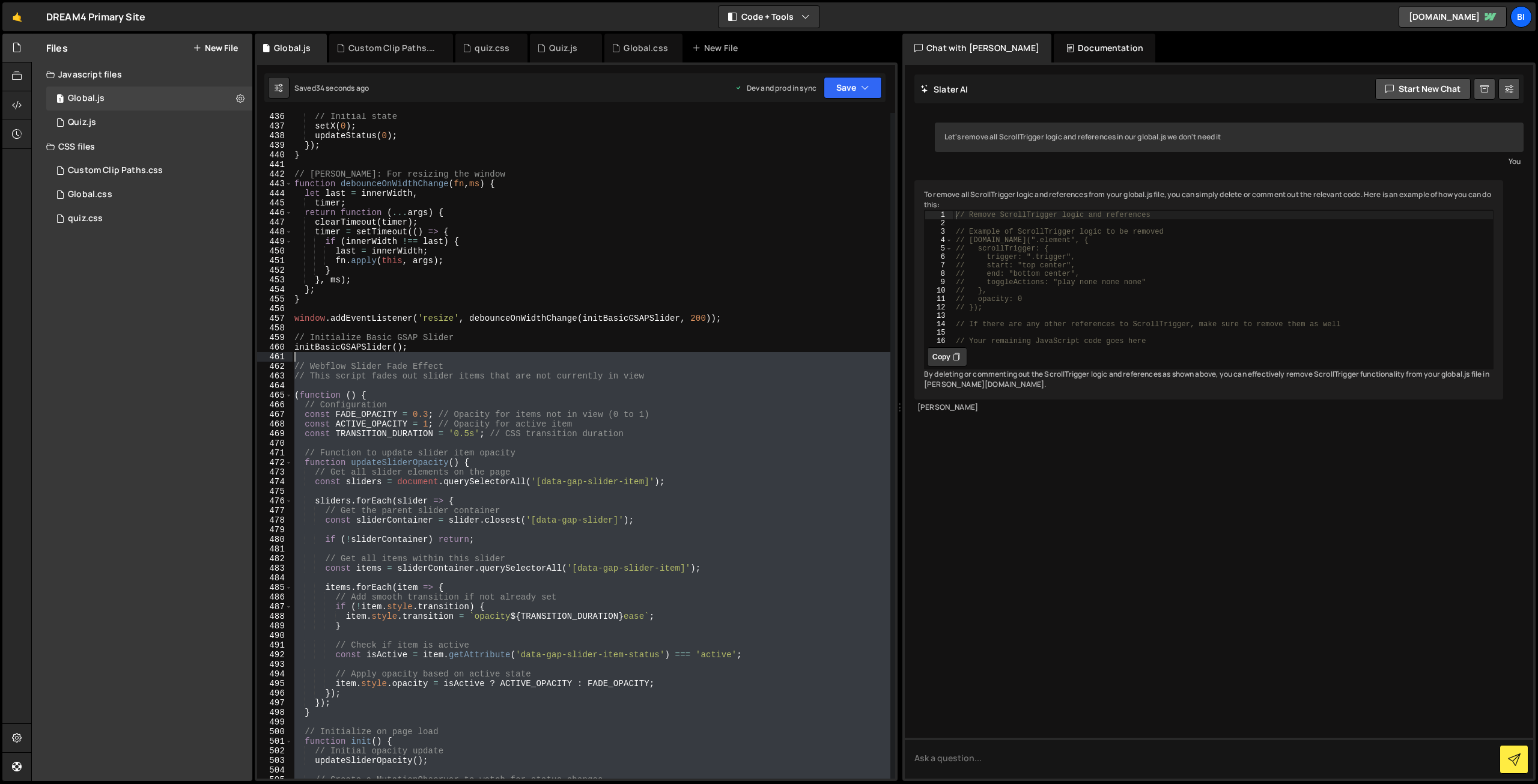
click at [372, 360] on div "// Initial state setX ( 0 ) ; updateStatus ( 0 ) ; }) ; } // Debouncer: For res…" at bounding box center [591, 454] width 598 height 684
type textarea "// Webflow Slider Fade Effect"
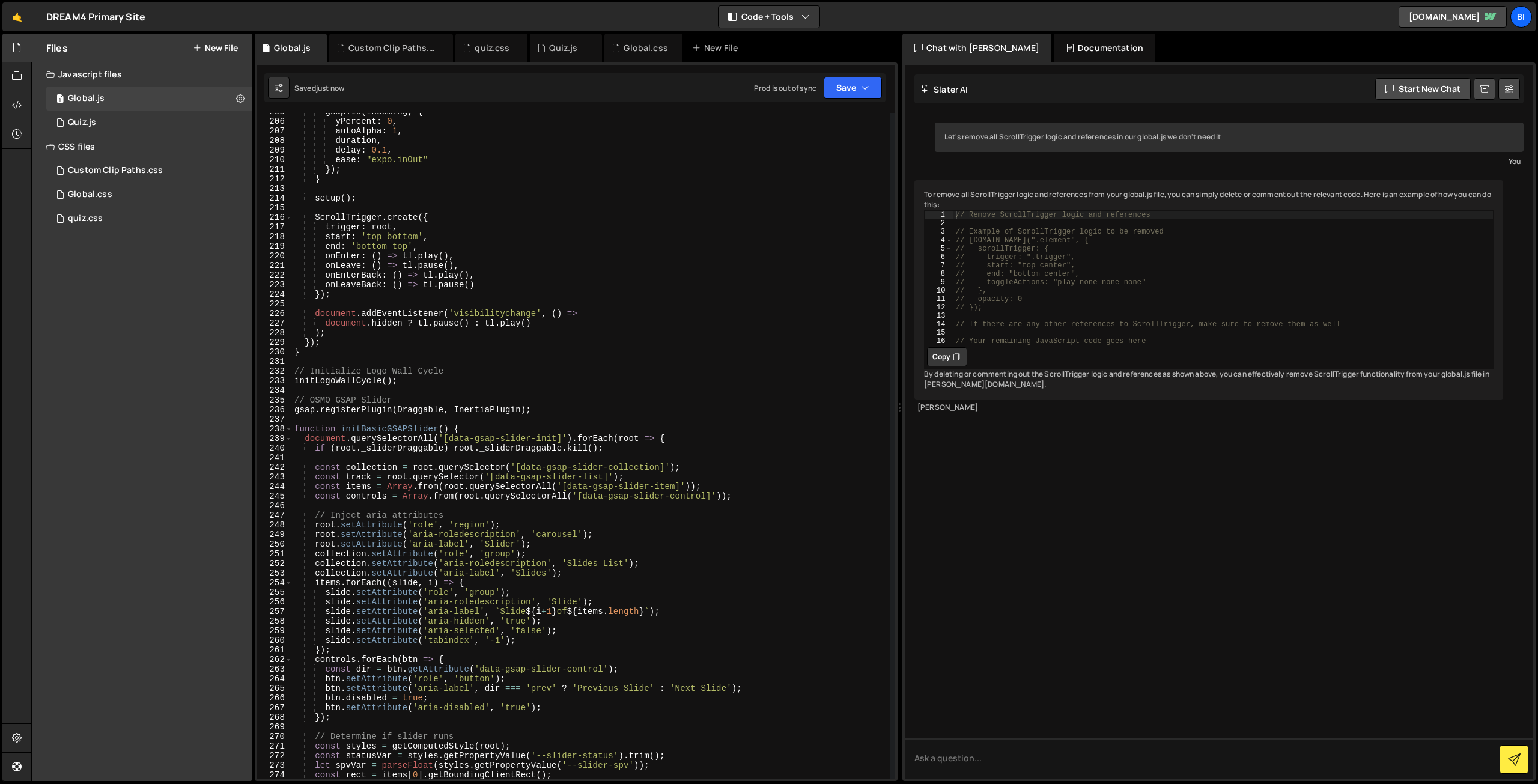
scroll to position [1858, 0]
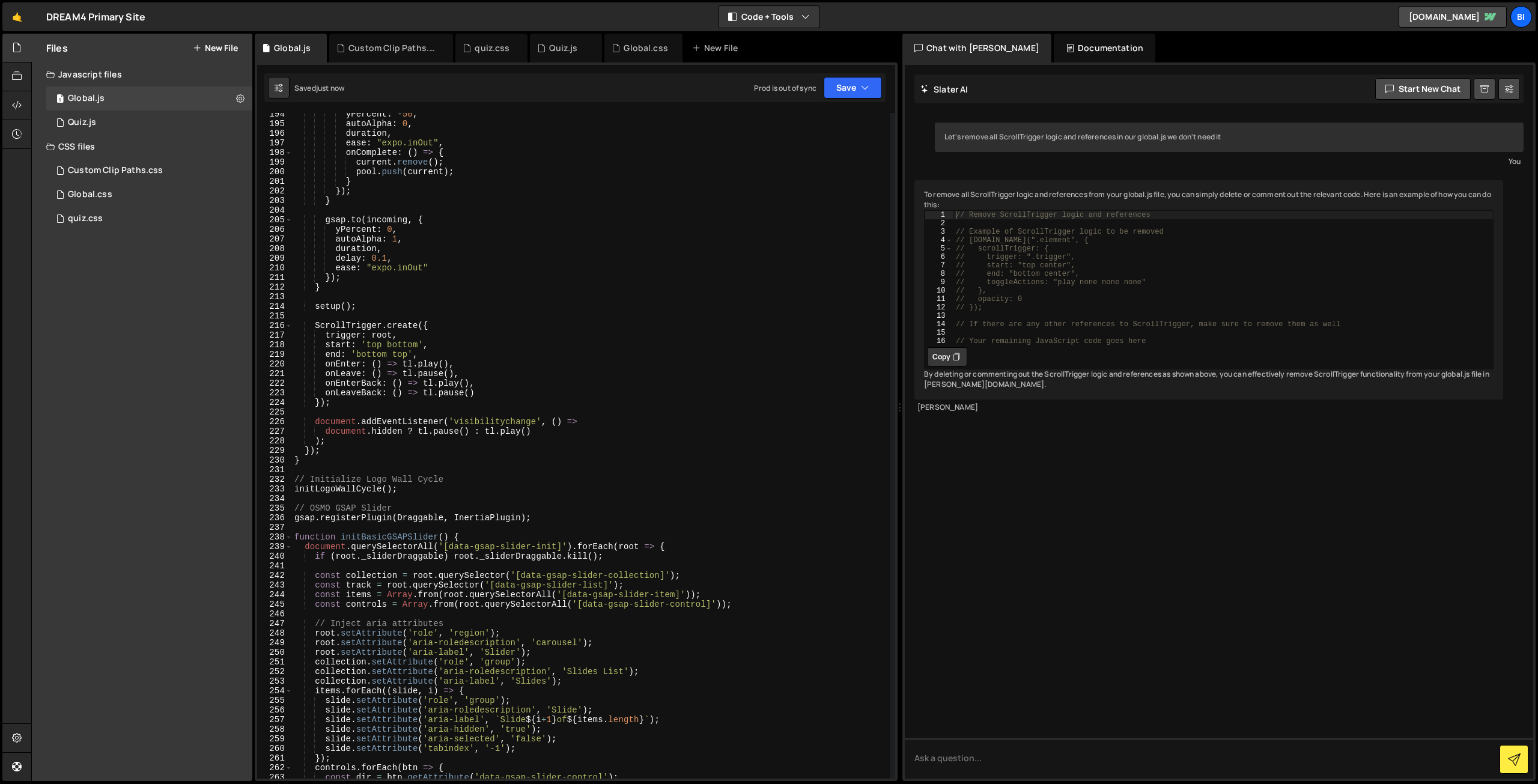
click at [348, 505] on div "yPercent : - 50 , autoAlpha : 0 , duration , ease : "expo.inOut" , onComplete :…" at bounding box center [591, 451] width 598 height 684
click at [385, 501] on div "yPercent : - 50 , autoAlpha : 0 , duration , ease : "expo.inOut" , onComplete :…" at bounding box center [591, 451] width 598 height 684
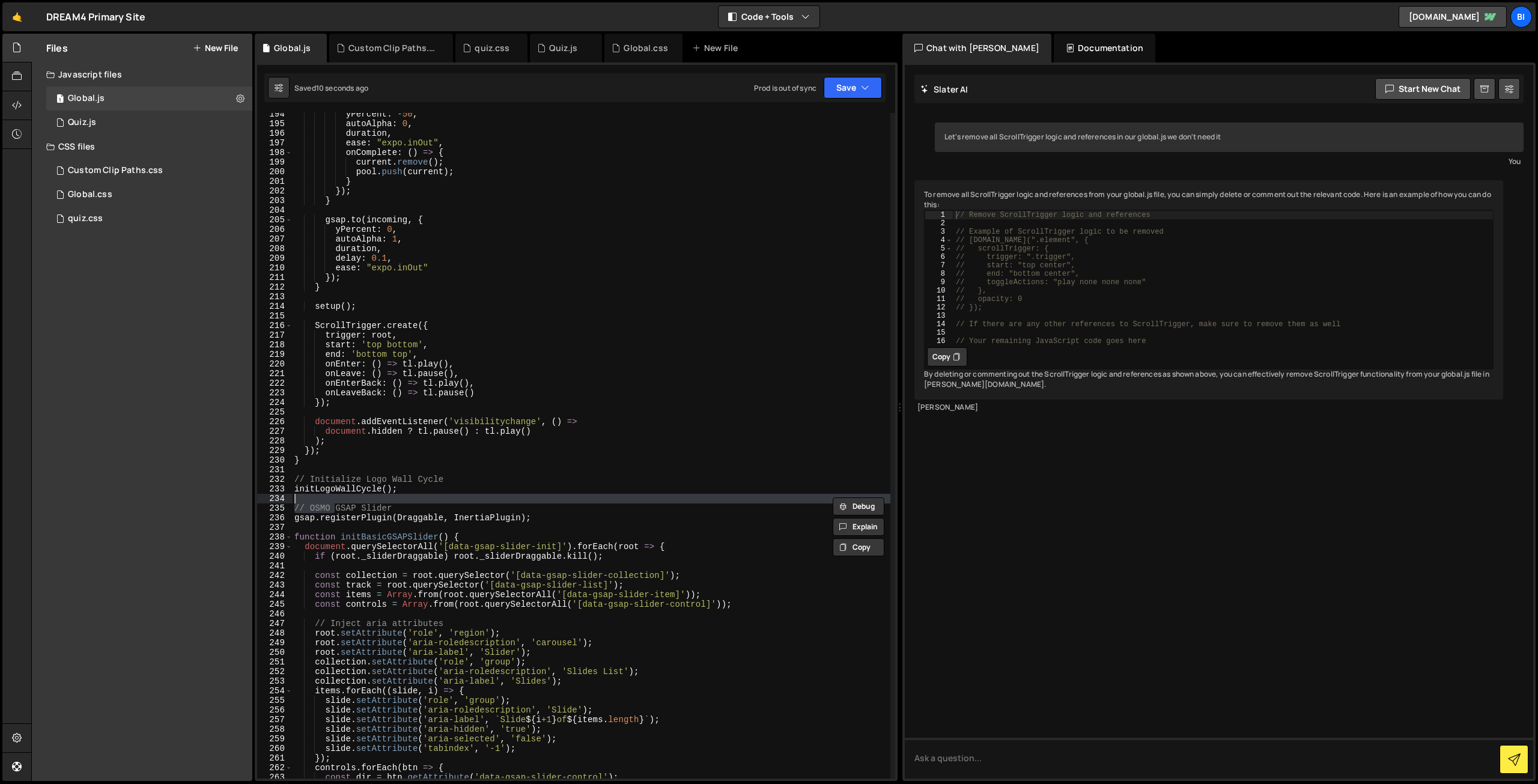
click at [390, 507] on div "yPercent : - 50 , autoAlpha : 0 , duration , ease : "expo.inOut" , onComplete :…" at bounding box center [591, 451] width 598 height 684
type textarea "// OSMO GSAP Slider"
click at [414, 505] on div "yPercent : - 50 , autoAlpha : 0 , duration , ease : "expo.inOut" , onComplete :…" at bounding box center [591, 446] width 598 height 666
click at [400, 496] on div "yPercent : - 50 , autoAlpha : 0 , duration , ease : "expo.inOut" , onComplete :…" at bounding box center [591, 451] width 598 height 684
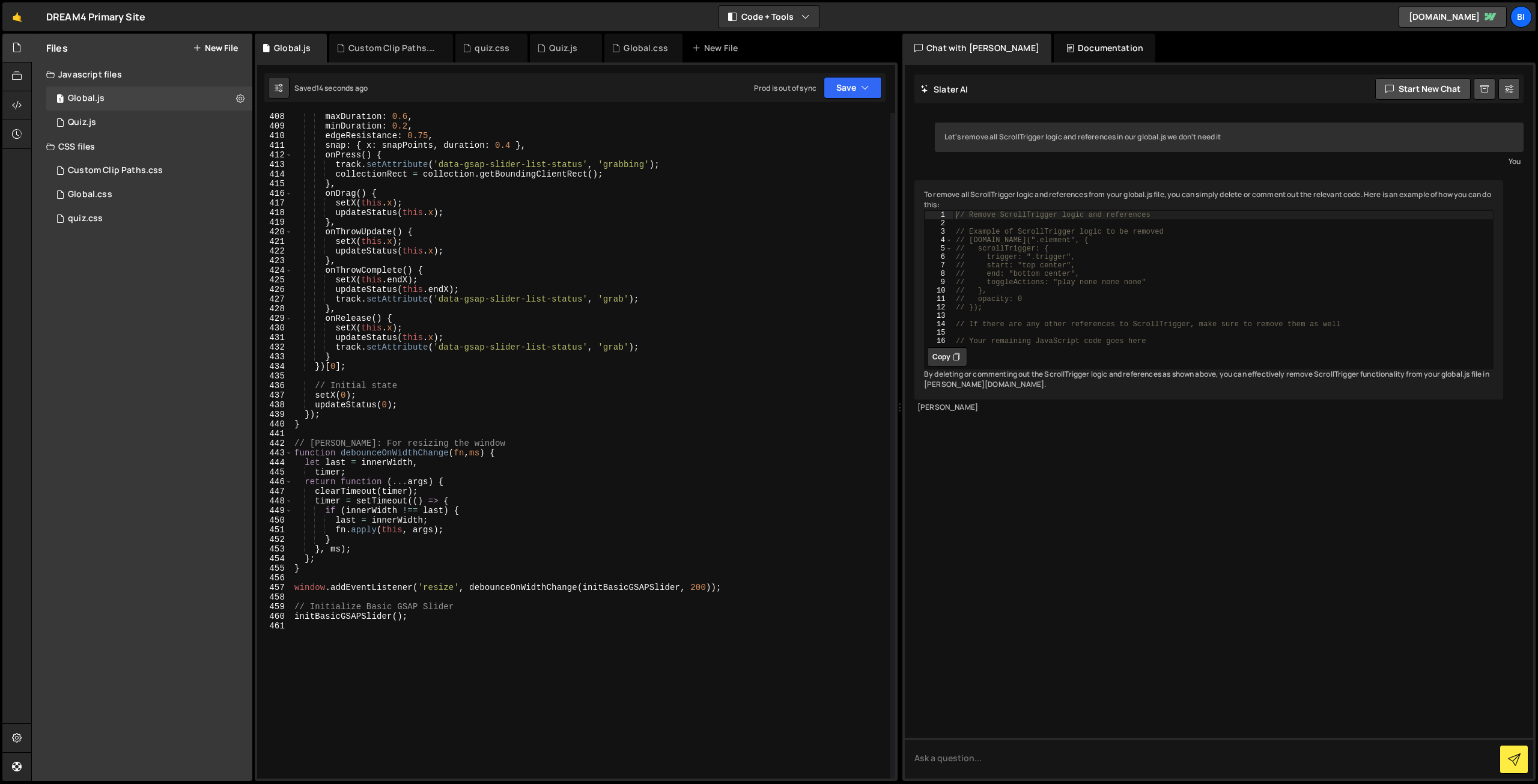
scroll to position [4020, 0]
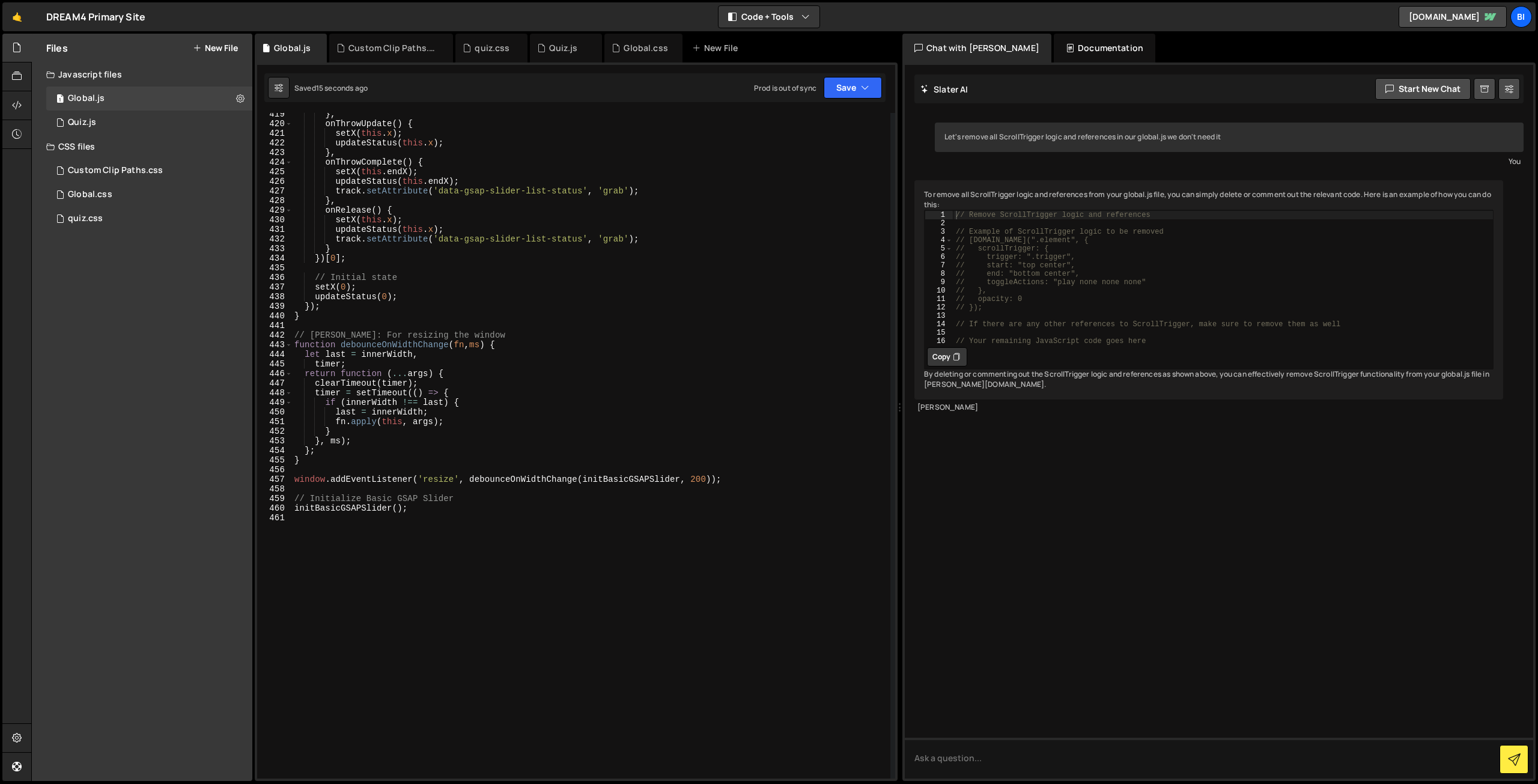
click at [424, 546] on div "} , onThrowUpdate ( ) { setX ( this . x ) ; updateStatus ( this . x ) ; } , onT…" at bounding box center [591, 451] width 598 height 684
type textarea "initBasicGSAPSlider();"
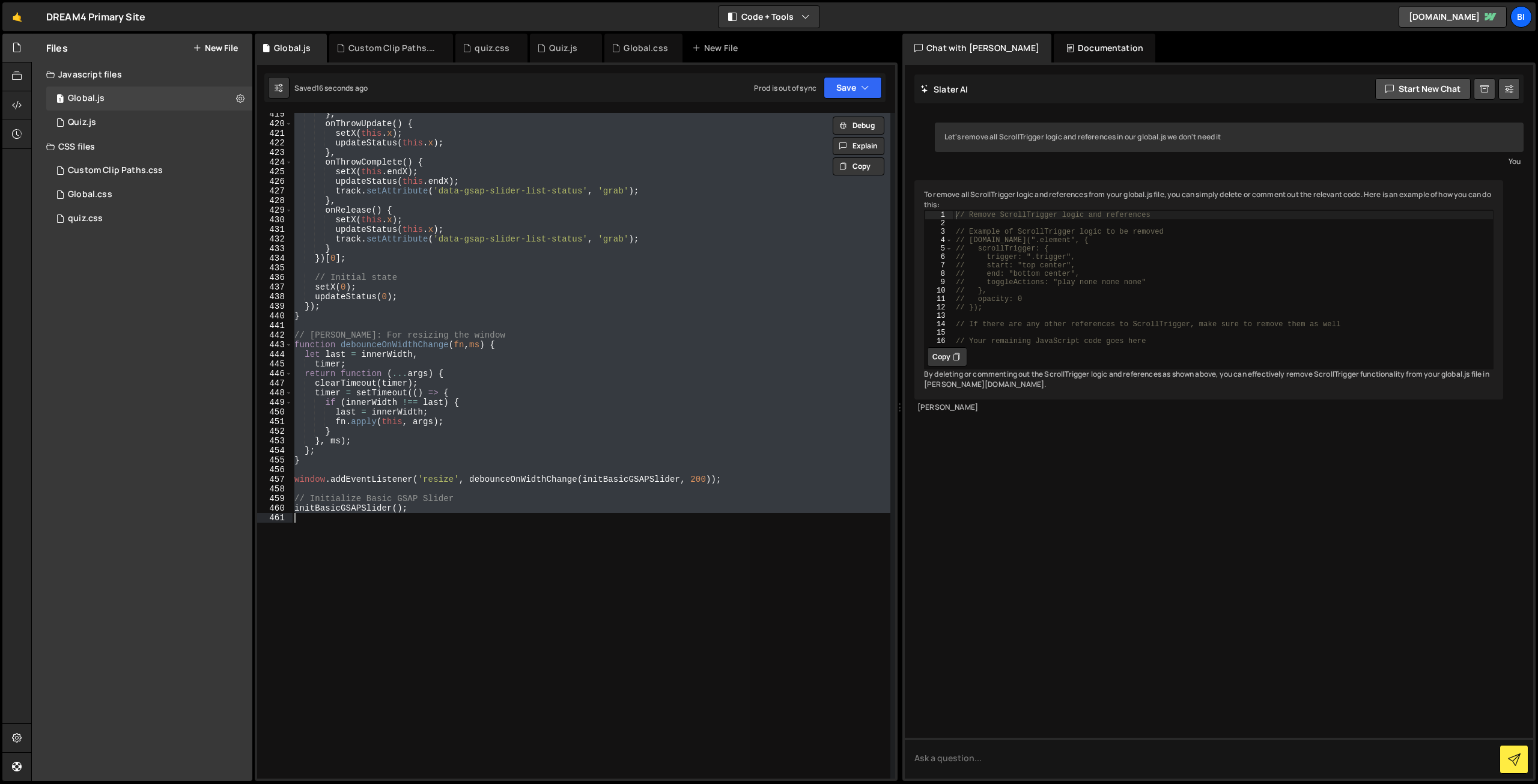
click at [473, 546] on div "} , onThrowUpdate ( ) { setX ( this . x ) ; updateStatus ( this . x ) ; } , onT…" at bounding box center [591, 446] width 598 height 666
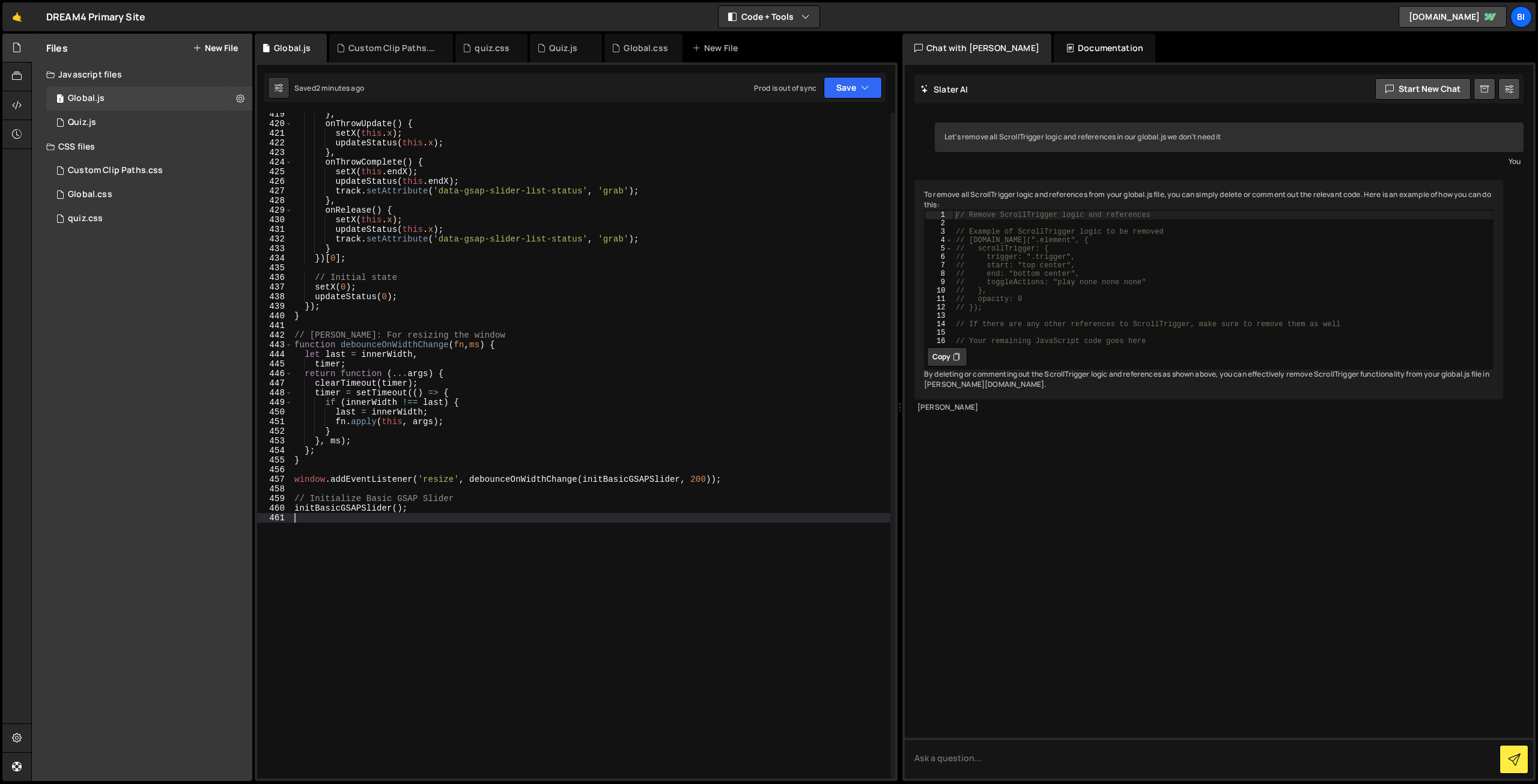
click at [540, 335] on div "} , onThrowUpdate ( ) { setX ( this . x ) ; updateStatus ( this . x ) ; } , onT…" at bounding box center [591, 451] width 598 height 684
type textarea "// [PERSON_NAME]: For resizing the window"
click at [468, 602] on div "} , onThrowUpdate ( ) { setX ( this . x ) ; updateStatus ( this . x ) ; } , onT…" at bounding box center [591, 451] width 598 height 684
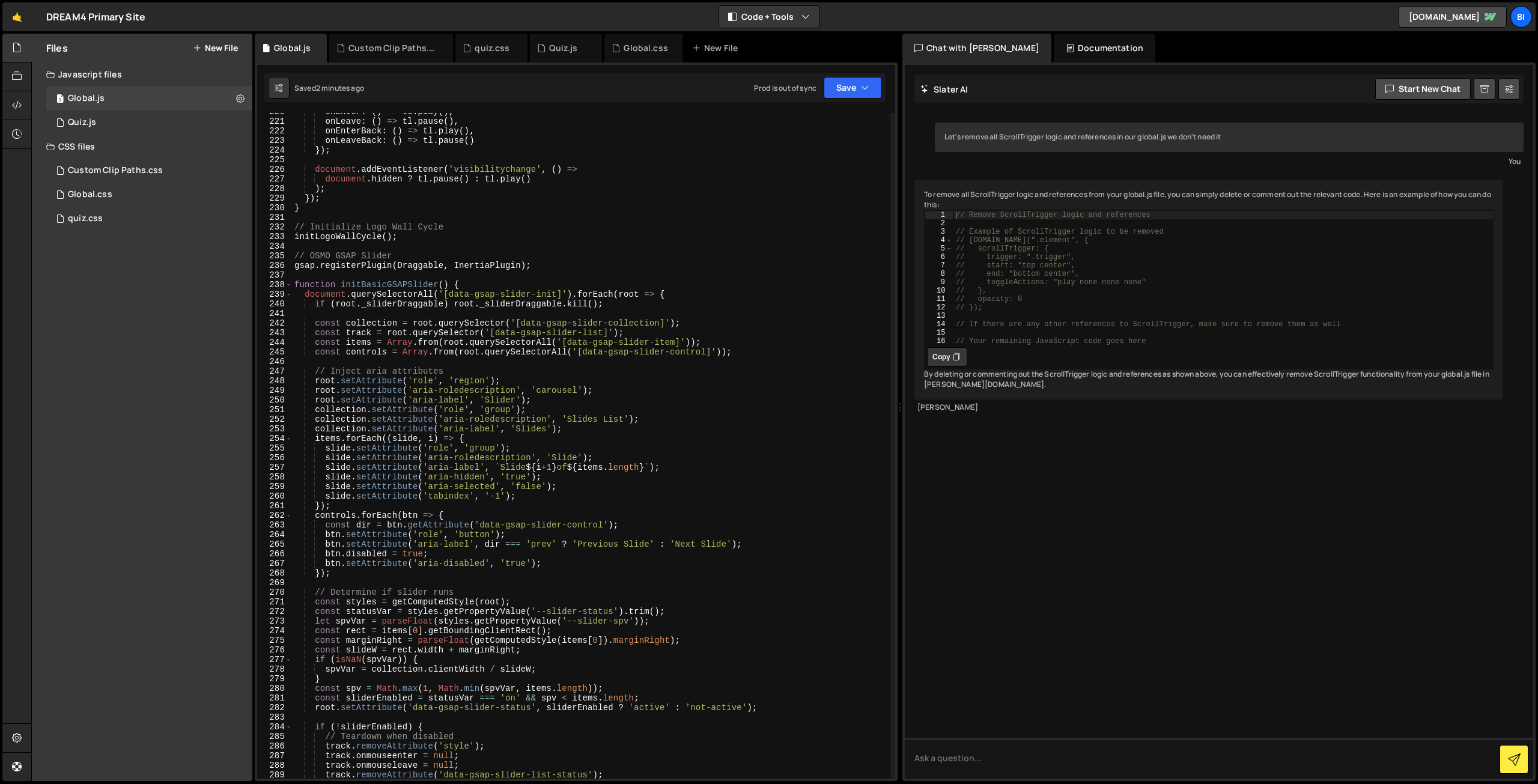
scroll to position [2110, 0]
click at [298, 250] on div "onEnter : ( ) => tl . play ( ) , onLeave : ( ) => tl . pause ( ) , onEnterBack …" at bounding box center [591, 449] width 598 height 684
type textarea "// OSMO GSAP Slider"
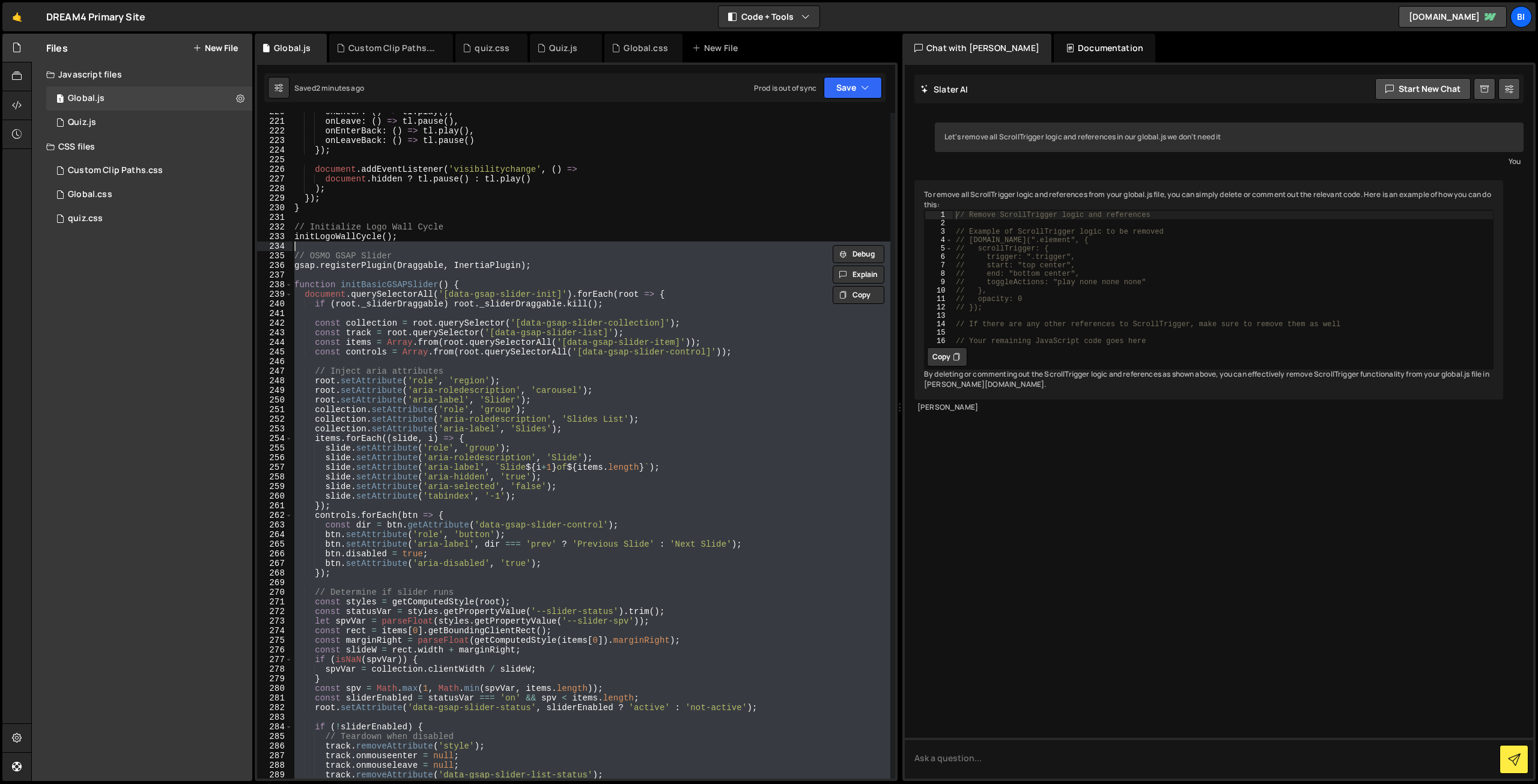
paste textarea
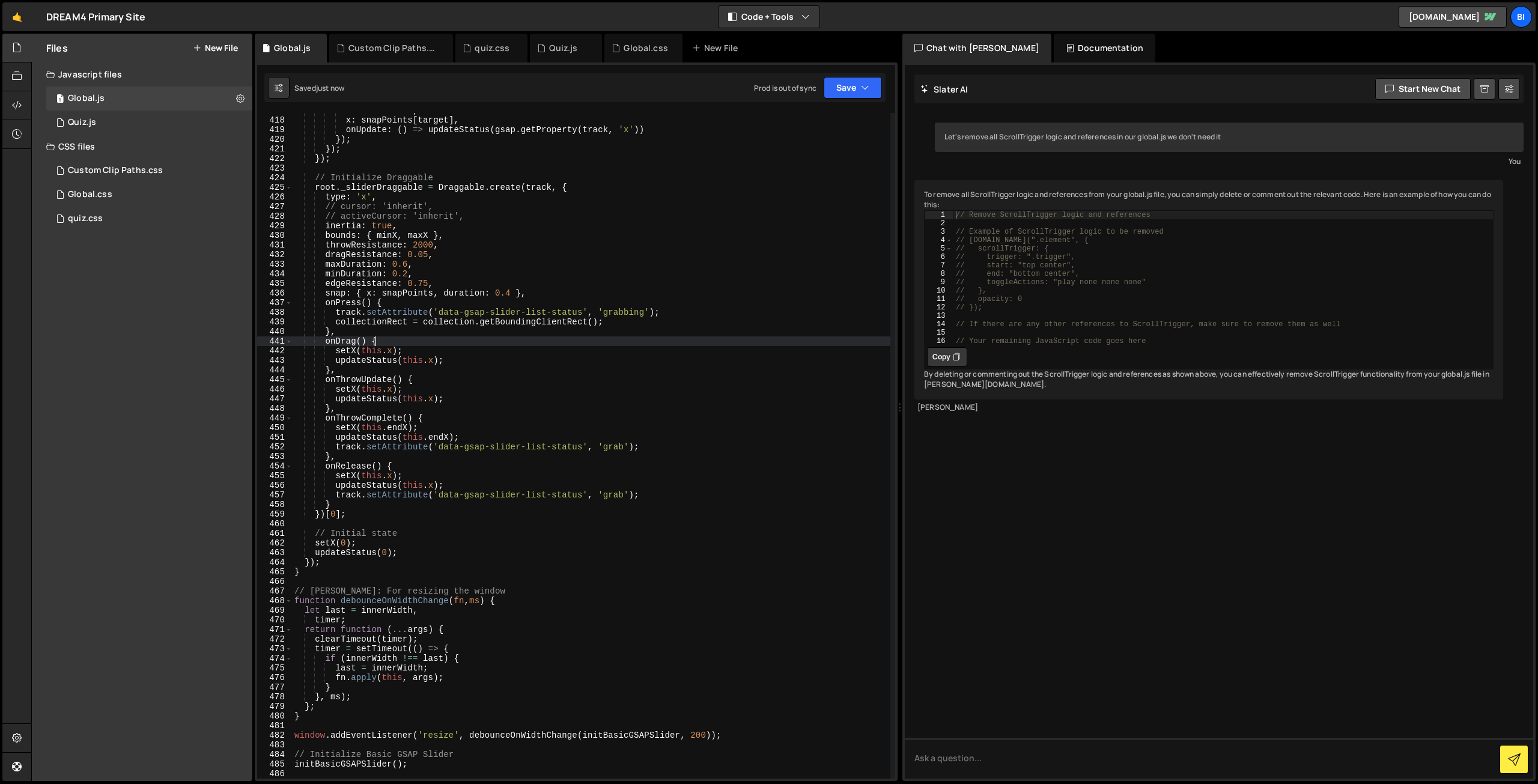
click at [498, 337] on div "duration : 0.4 , x : snapPoints [ target ] , onUpdate : ( ) => updateStatus ( g…" at bounding box center [591, 448] width 598 height 684
type textarea "onDrag() {"
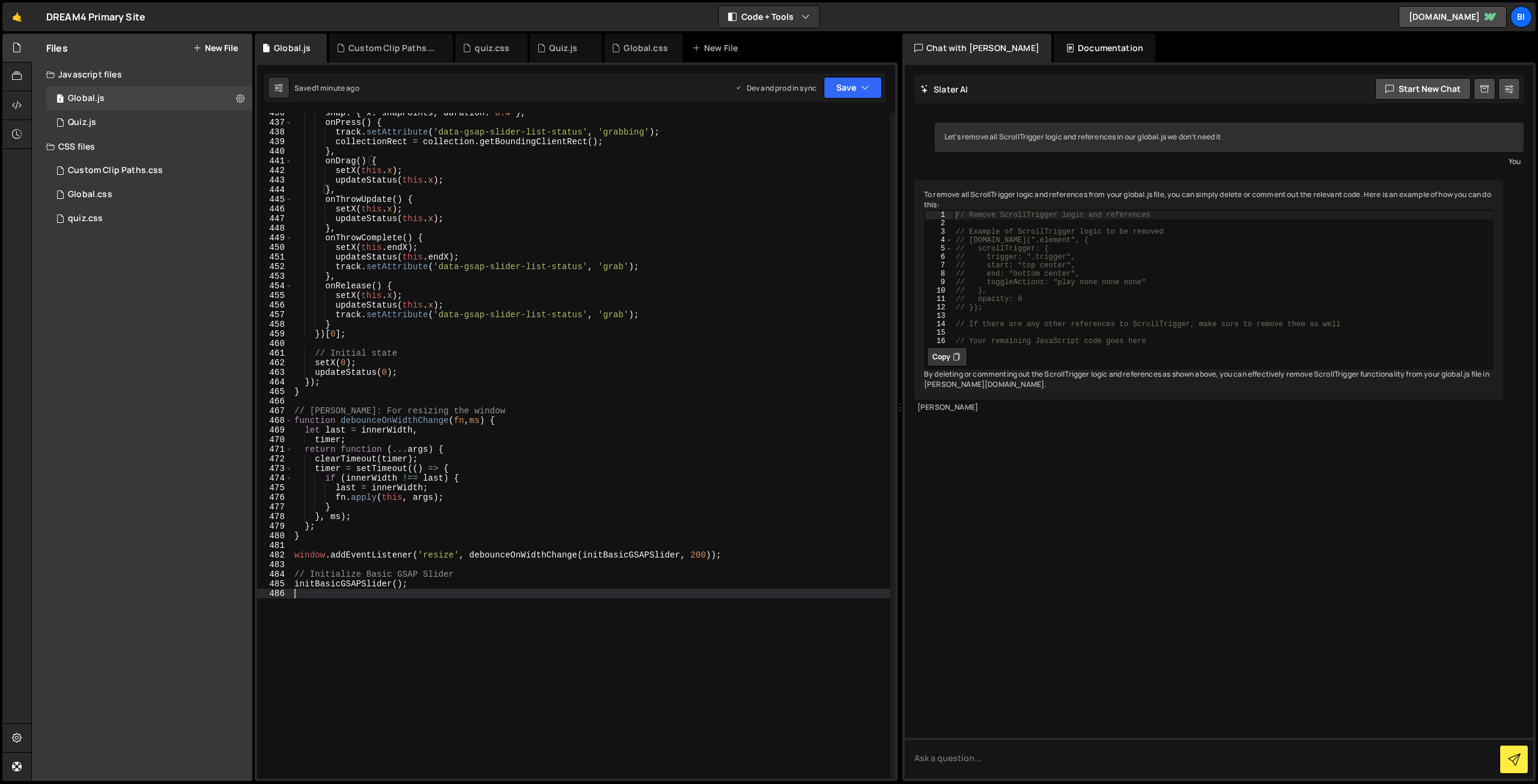
click at [451, 640] on div "snap : { x : snapPoints , duration : 0.4 } , onPress ( ) { track . setAttribute…" at bounding box center [591, 449] width 598 height 684
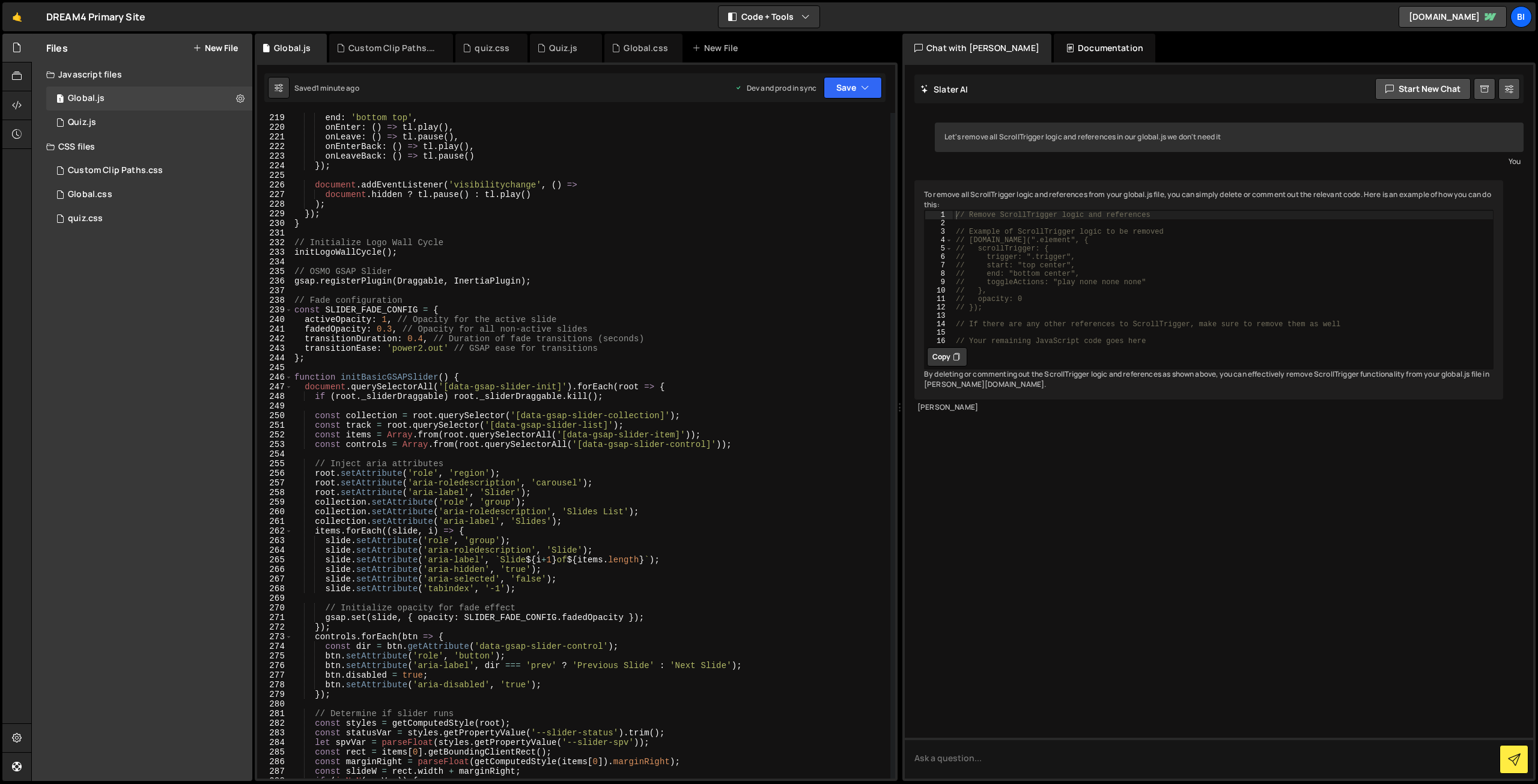
scroll to position [2058, 0]
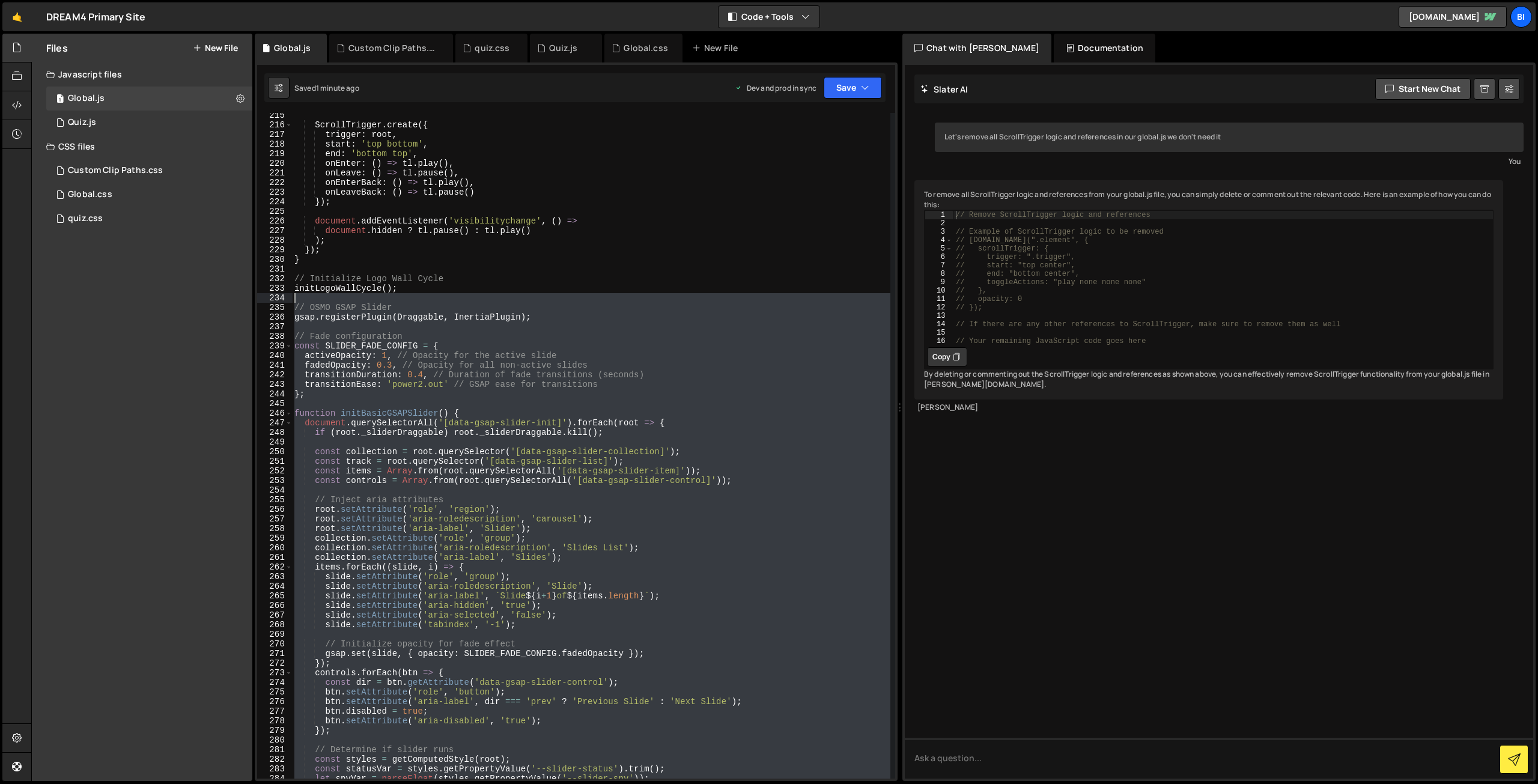
click at [344, 298] on div "ScrollTrigger . create ({ trigger : root , start : 'top bottom' , end : 'bottom…" at bounding box center [591, 452] width 598 height 684
type textarea "// OSMO GSAP Slider"
paste textarea
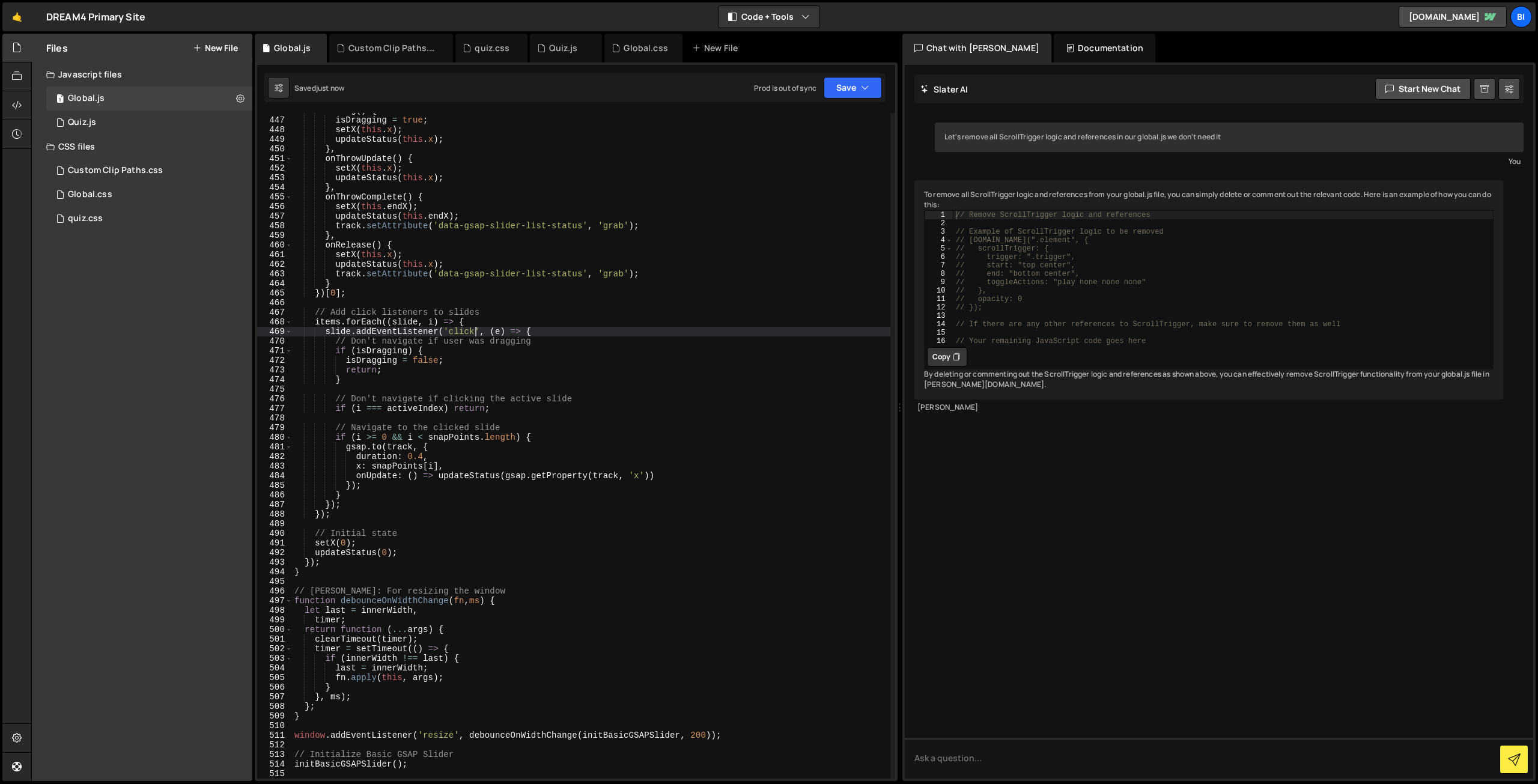
click at [473, 335] on div "onDrag ( ) { isDragging = true ; setX ( this . x ) ; updateStatus ( this . x ) …" at bounding box center [591, 448] width 598 height 684
type textarea "slide.addEventListener('click', (e) => {"
